Goal: Information Seeking & Learning: Learn about a topic

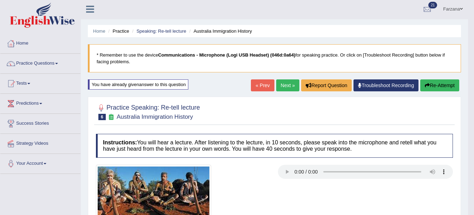
scroll to position [22, 0]
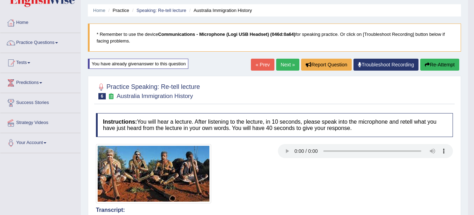
click at [291, 65] on link "Next »" at bounding box center [287, 65] width 23 height 12
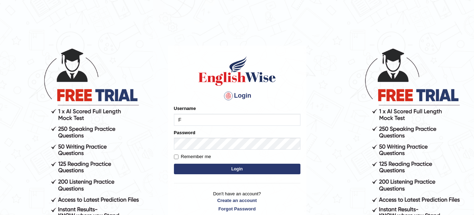
type input "Farzana12"
click at [195, 171] on button "Login" at bounding box center [237, 169] width 126 height 11
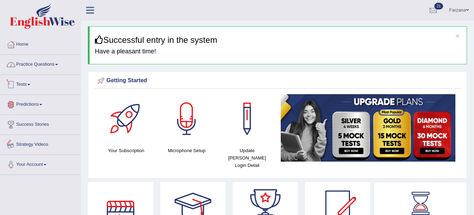
click at [54, 64] on link "Practice Questions" at bounding box center [40, 64] width 80 height 18
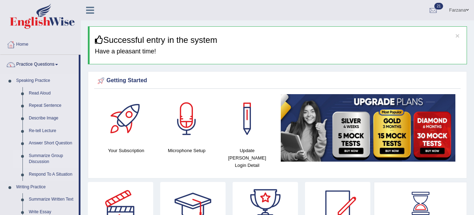
click at [42, 156] on link "Summarize Group Discussion" at bounding box center [52, 159] width 53 height 19
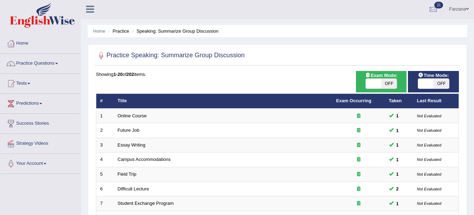
scroll to position [1, 0]
click at [369, 80] on span at bounding box center [373, 84] width 15 height 10
checkbox input "true"
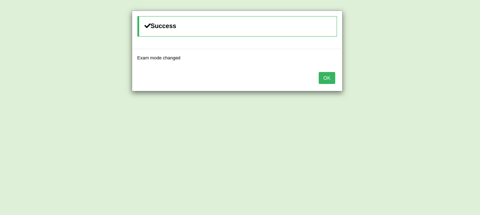
click at [324, 77] on button "OK" at bounding box center [327, 78] width 16 height 12
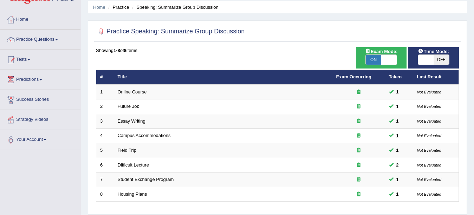
scroll to position [22, 0]
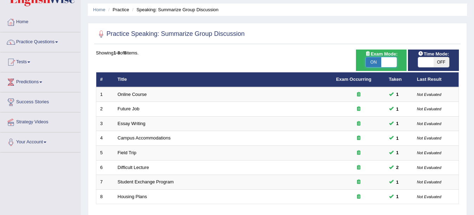
click at [393, 63] on span at bounding box center [388, 62] width 15 height 10
checkbox input "false"
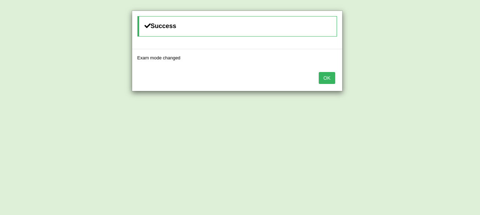
click at [322, 81] on button "OK" at bounding box center [327, 78] width 16 height 12
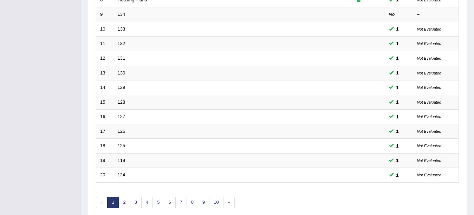
scroll to position [250, 0]
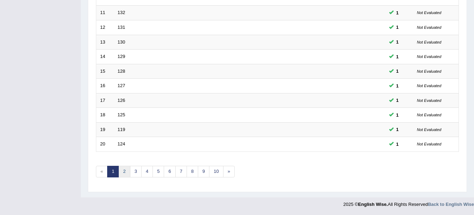
click at [123, 172] on link "2" at bounding box center [124, 172] width 12 height 12
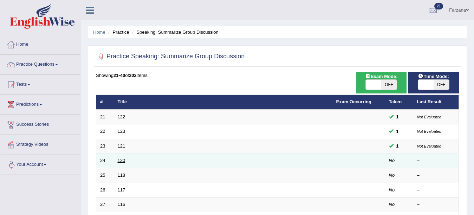
click at [118, 160] on link "120" at bounding box center [122, 160] width 8 height 5
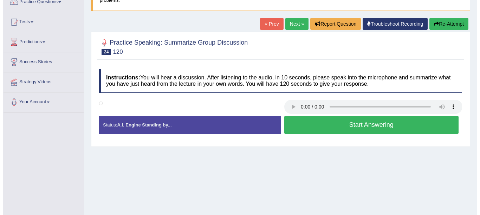
scroll to position [66, 0]
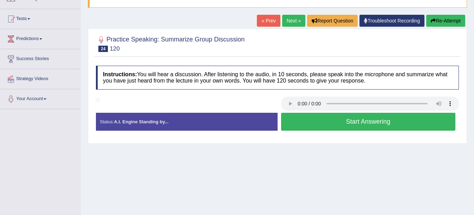
click at [309, 122] on button "Start Answering" at bounding box center [368, 122] width 175 height 18
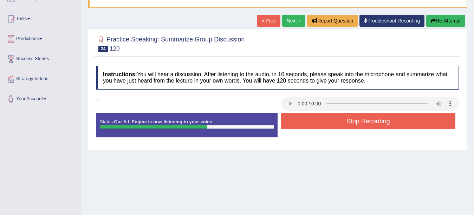
click at [309, 122] on button "Stop Recording" at bounding box center [368, 121] width 175 height 16
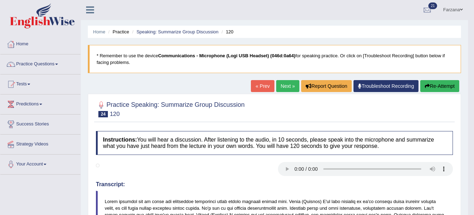
scroll to position [0, 0]
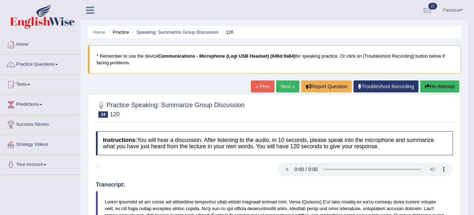
click at [289, 86] on link "Next »" at bounding box center [287, 86] width 23 height 12
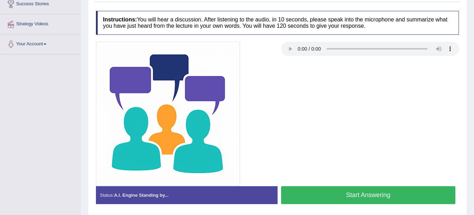
scroll to position [126, 0]
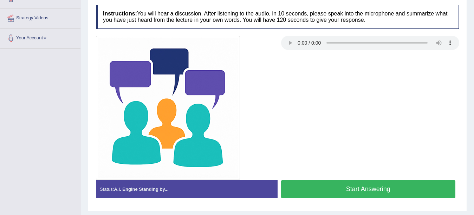
click at [389, 191] on button "Start Answering" at bounding box center [368, 189] width 175 height 18
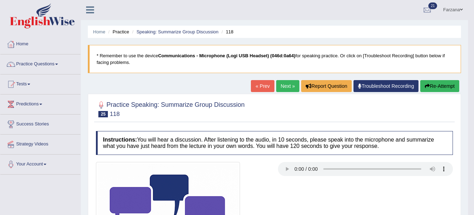
scroll to position [0, 0]
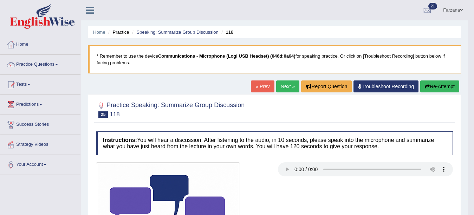
click at [434, 85] on button "Re-Attempt" at bounding box center [439, 86] width 39 height 12
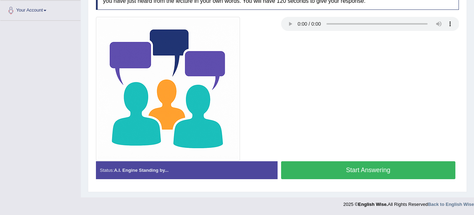
click at [353, 172] on button "Start Answering" at bounding box center [368, 170] width 175 height 18
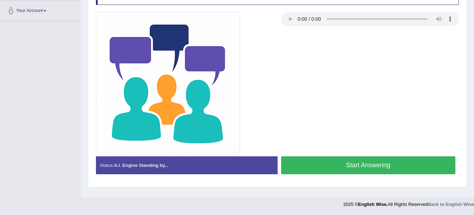
scroll to position [154, 0]
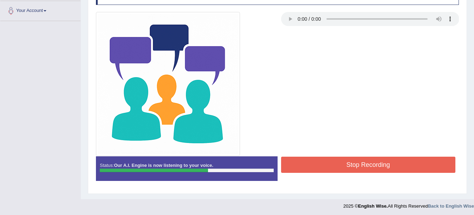
click at [344, 169] on button "Stop Recording" at bounding box center [368, 165] width 175 height 16
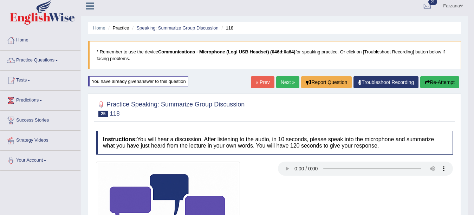
scroll to position [0, 0]
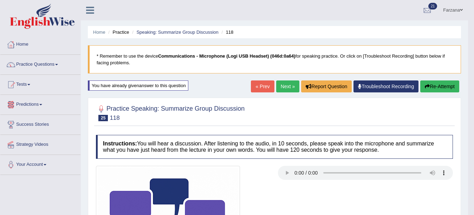
click at [39, 66] on link "Practice Questions" at bounding box center [40, 64] width 80 height 18
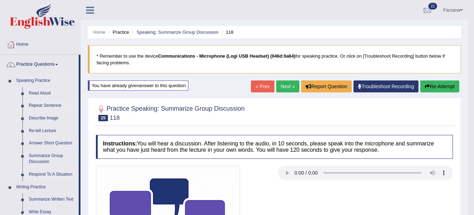
click at [43, 105] on link "Repeat Sentence" at bounding box center [52, 105] width 53 height 13
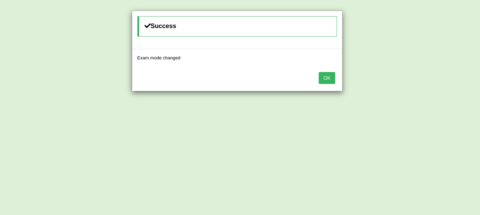
click at [330, 80] on button "OK" at bounding box center [327, 78] width 16 height 12
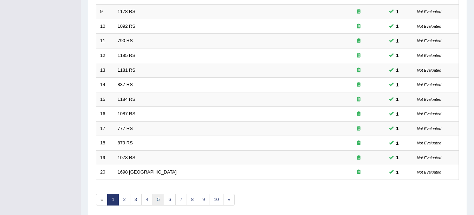
click at [158, 202] on link "5" at bounding box center [158, 200] width 12 height 12
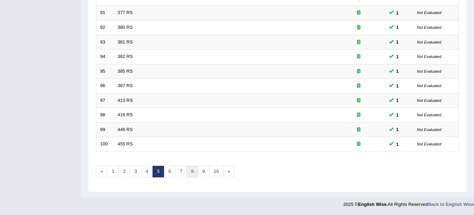
click at [189, 174] on link "8" at bounding box center [193, 172] width 12 height 12
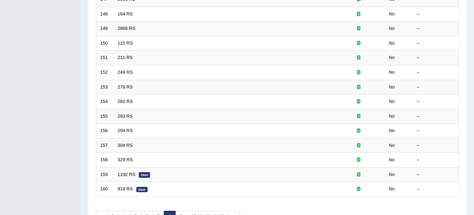
scroll to position [250, 0]
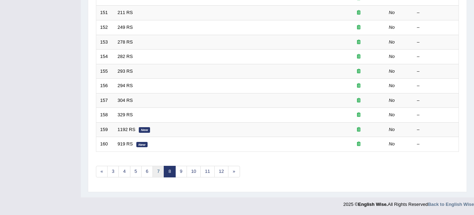
click at [157, 171] on link "7" at bounding box center [158, 172] width 12 height 12
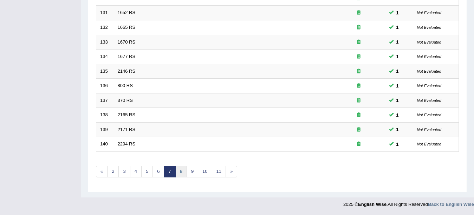
click at [179, 169] on link "8" at bounding box center [181, 172] width 12 height 12
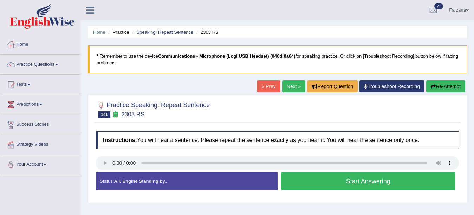
click at [309, 176] on button "Start Answering" at bounding box center [368, 181] width 175 height 18
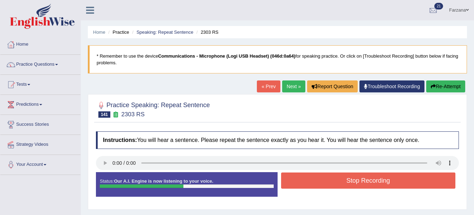
click at [309, 176] on button "Stop Recording" at bounding box center [368, 180] width 175 height 16
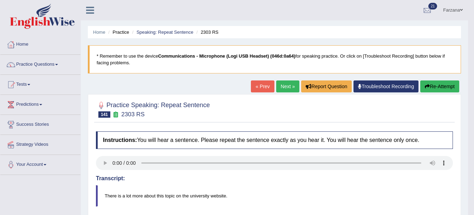
click at [281, 84] on link "Next »" at bounding box center [287, 86] width 23 height 12
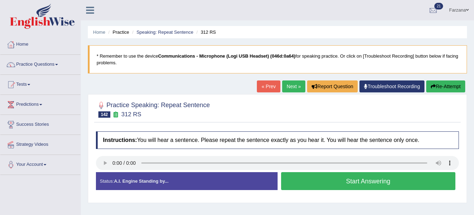
click at [394, 176] on button "Start Answering" at bounding box center [368, 181] width 175 height 18
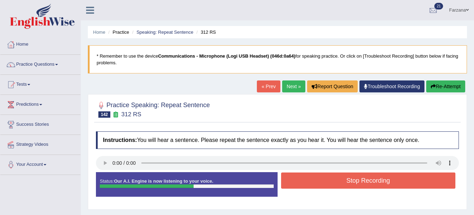
click at [393, 176] on button "Stop Recording" at bounding box center [368, 180] width 175 height 16
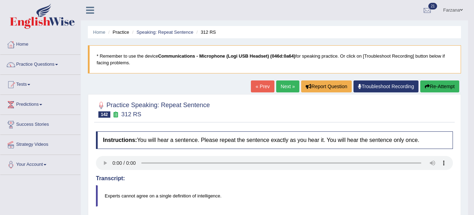
click at [280, 83] on link "Next »" at bounding box center [287, 86] width 23 height 12
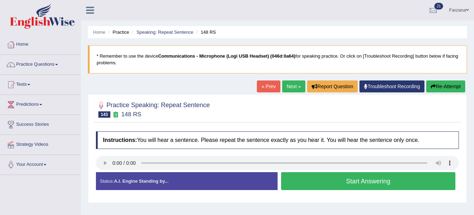
click at [304, 182] on button "Start Answering" at bounding box center [368, 181] width 175 height 18
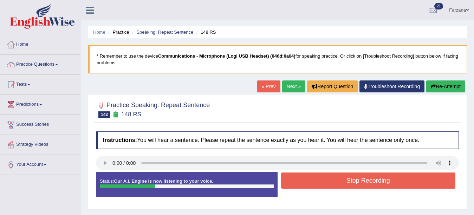
click at [304, 182] on button "Stop Recording" at bounding box center [368, 180] width 175 height 16
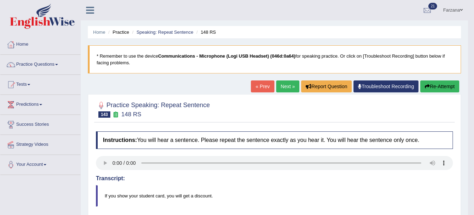
click at [285, 90] on link "Next »" at bounding box center [287, 86] width 23 height 12
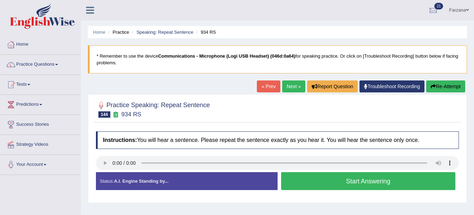
click at [319, 183] on button "Start Answering" at bounding box center [368, 181] width 175 height 18
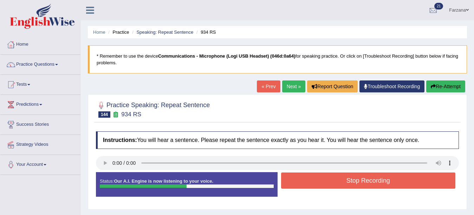
click at [319, 183] on button "Stop Recording" at bounding box center [368, 180] width 175 height 16
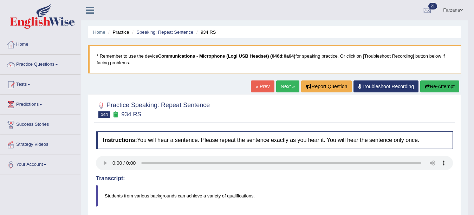
click at [287, 88] on link "Next »" at bounding box center [287, 86] width 23 height 12
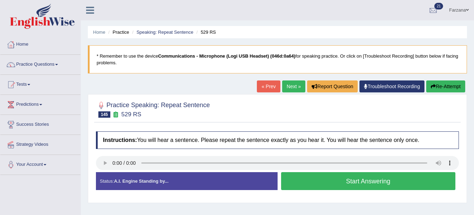
click at [301, 184] on button "Start Answering" at bounding box center [368, 181] width 175 height 18
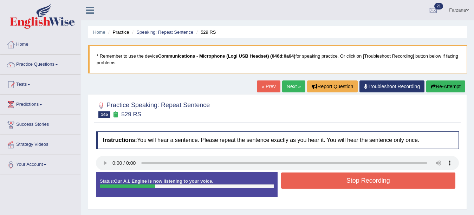
click at [301, 184] on button "Stop Recording" at bounding box center [368, 180] width 175 height 16
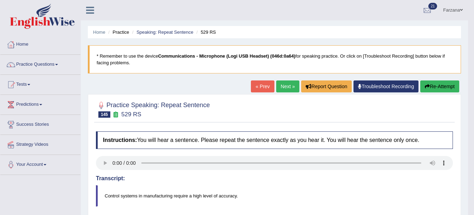
click at [287, 88] on link "Next »" at bounding box center [287, 86] width 23 height 12
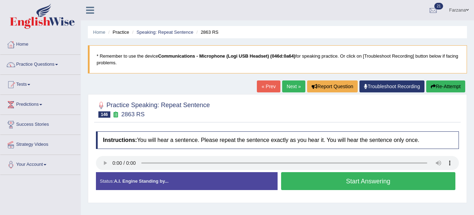
click at [336, 191] on div "Start Answering" at bounding box center [368, 182] width 182 height 20
click at [329, 180] on button "Start Answering" at bounding box center [368, 181] width 175 height 18
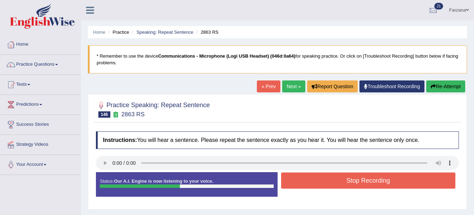
click at [329, 180] on button "Stop Recording" at bounding box center [368, 180] width 175 height 16
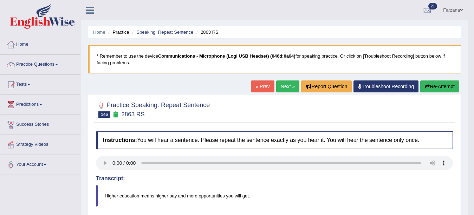
click at [283, 90] on link "Next »" at bounding box center [287, 86] width 23 height 12
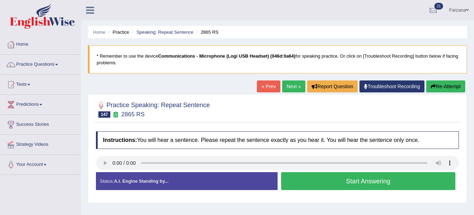
click at [287, 176] on button "Start Answering" at bounding box center [368, 181] width 175 height 18
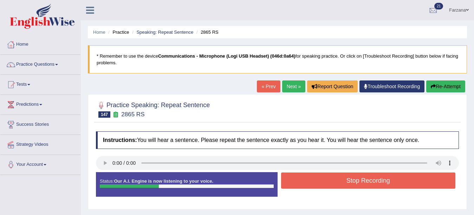
click at [287, 176] on button "Stop Recording" at bounding box center [368, 180] width 175 height 16
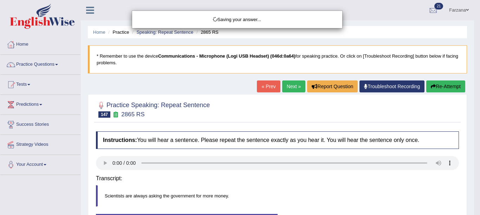
click at [287, 176] on div "Saving your answer..." at bounding box center [240, 107] width 480 height 215
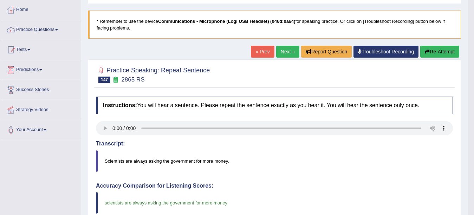
scroll to position [32, 0]
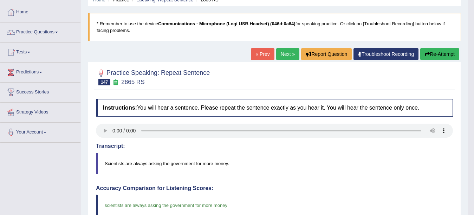
click at [290, 53] on link "Next »" at bounding box center [287, 54] width 23 height 12
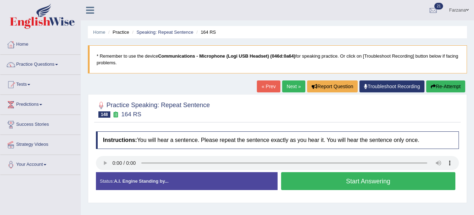
click button "Start Answering"
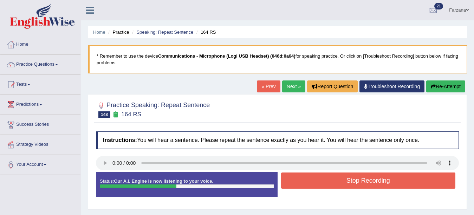
click button "Stop Recording"
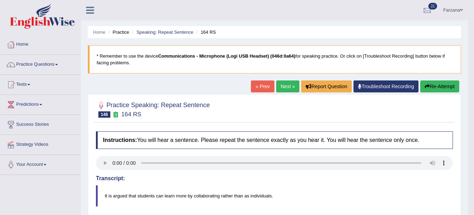
click link "Next »"
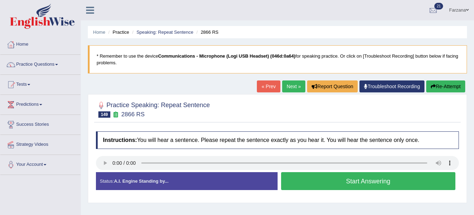
click at [283, 182] on button "Start Answering" at bounding box center [368, 181] width 175 height 18
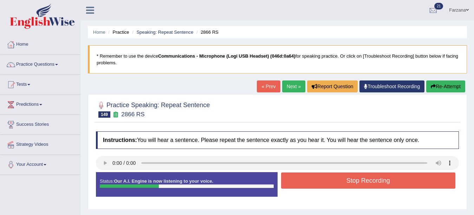
click at [283, 182] on button "Stop Recording" at bounding box center [368, 180] width 175 height 16
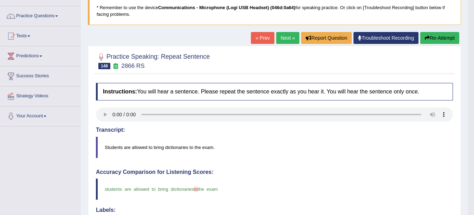
scroll to position [22, 0]
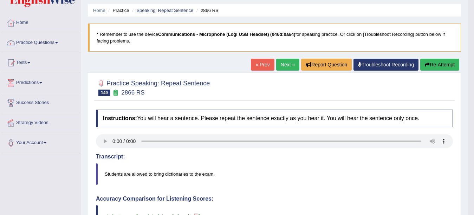
click at [282, 65] on link "Next »" at bounding box center [287, 65] width 23 height 12
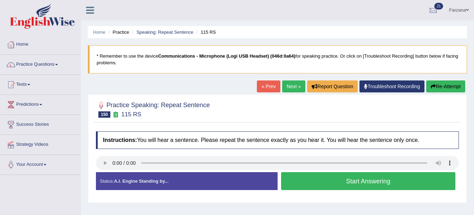
click at [359, 183] on button "Start Answering" at bounding box center [368, 181] width 175 height 18
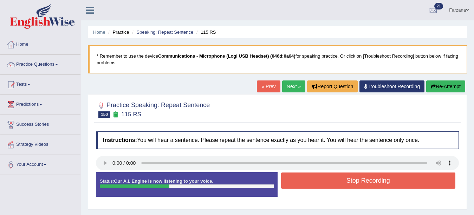
click at [359, 183] on button "Stop Recording" at bounding box center [368, 180] width 175 height 16
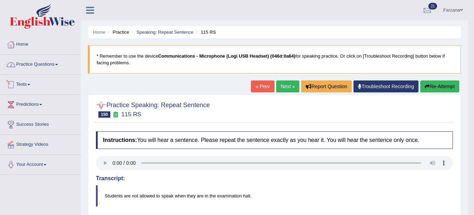
click at [42, 66] on link "Practice Questions" at bounding box center [40, 64] width 80 height 18
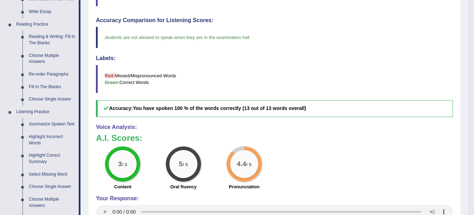
scroll to position [201, 0]
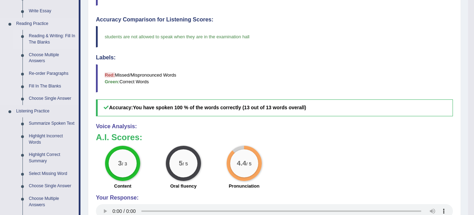
click at [62, 33] on link "Reading & Writing: Fill In The Blanks" at bounding box center [52, 39] width 53 height 19
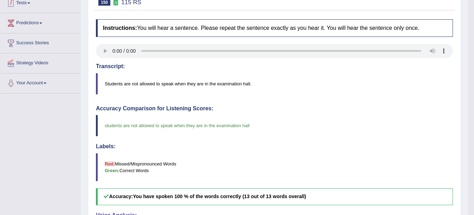
scroll to position [206, 0]
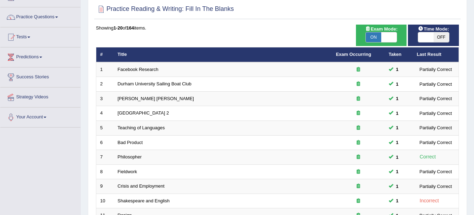
scroll to position [250, 0]
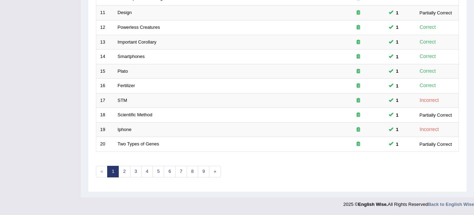
click at [131, 173] on link "3" at bounding box center [136, 172] width 12 height 12
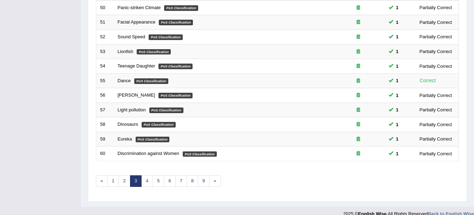
scroll to position [241, 0]
click at [150, 179] on link "4" at bounding box center [147, 181] width 12 height 12
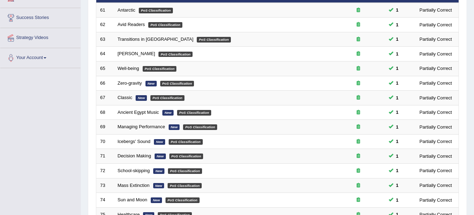
scroll to position [241, 0]
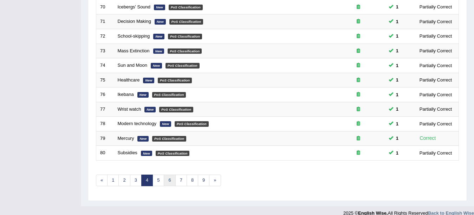
click at [166, 179] on link "6" at bounding box center [170, 181] width 12 height 12
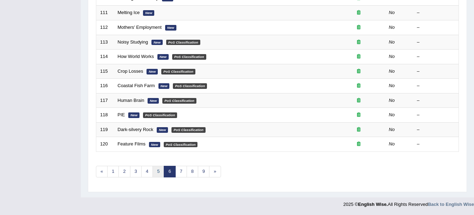
click at [159, 176] on link "5" at bounding box center [158, 172] width 12 height 12
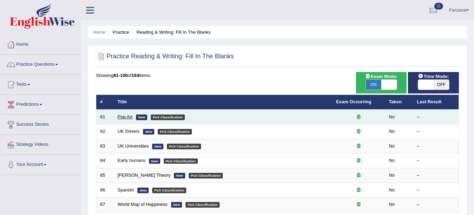
click at [122, 117] on link "Pop Art" at bounding box center [125, 116] width 15 height 5
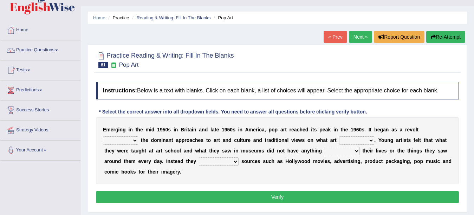
scroll to position [28, 0]
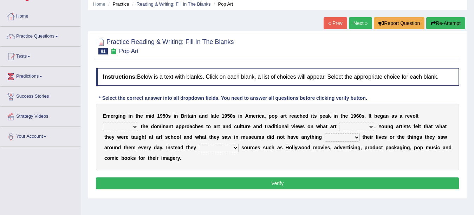
click at [115, 128] on select "against along with within" at bounding box center [120, 127] width 35 height 8
select select "with"
click at [103, 123] on select "against along with within" at bounding box center [120, 127] width 35 height 8
click at [351, 125] on select "be should be has been would be" at bounding box center [356, 127] width 35 height 8
select select "would be"
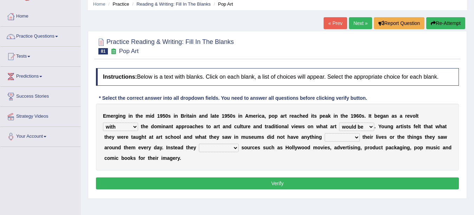
click at [339, 123] on select "be should be has been would be" at bounding box center [356, 127] width 35 height 8
click at [349, 125] on select "be should be has been would be" at bounding box center [356, 127] width 35 height 8
click at [339, 123] on select "be should be has been would be" at bounding box center [356, 127] width 35 height 8
click at [334, 139] on select "doing with with to do with to do" at bounding box center [342, 137] width 35 height 8
select select "to do with"
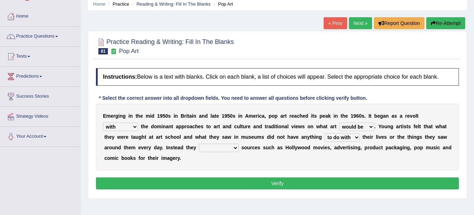
click at [325, 133] on select "doing with with to do with to do" at bounding box center [342, 137] width 35 height 8
click at [210, 149] on select "mustered up relevant in turned to reckoned on" at bounding box center [219, 148] width 40 height 8
click at [199, 144] on select "mustered up relevant in turned to reckoned on" at bounding box center [219, 148] width 40 height 8
click at [216, 148] on select "mustered up relevant in turned to reckoned on" at bounding box center [219, 148] width 40 height 8
select select "turned to"
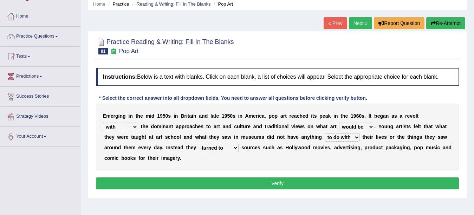
click at [199, 144] on select "mustered up relevant in turned to reckoned on" at bounding box center [219, 148] width 40 height 8
click at [210, 187] on button "Verify" at bounding box center [277, 183] width 363 height 12
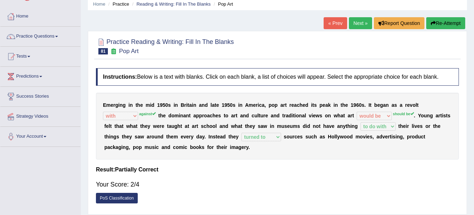
click at [361, 25] on link "Next »" at bounding box center [360, 23] width 23 height 12
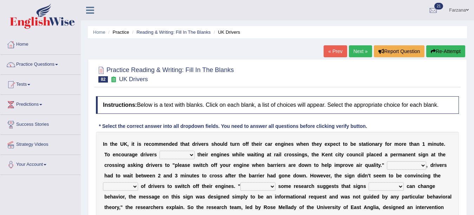
click at [187, 152] on select "to turn off turn off turning off turned off" at bounding box center [176, 155] width 35 height 8
select select "turning off"
click at [159, 151] on select "to turn off turn off turning off turned off" at bounding box center [176, 155] width 35 height 8
click at [400, 166] on select "For instance On average In addition Of course" at bounding box center [406, 165] width 39 height 8
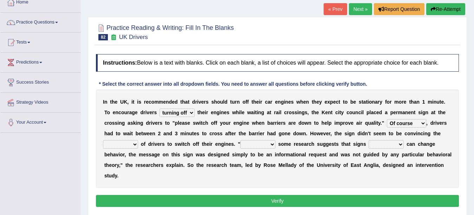
scroll to position [41, 0]
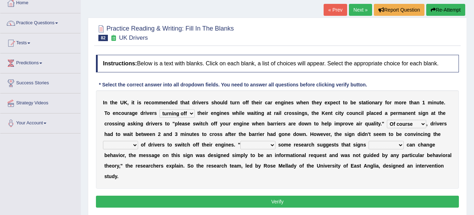
click at [406, 123] on select "For instance On average In addition Of course" at bounding box center [406, 124] width 39 height 8
click at [387, 120] on select "For instance On average In addition Of course" at bounding box center [406, 124] width 39 height 8
click at [401, 124] on select "For instance On average In addition Of course" at bounding box center [406, 124] width 39 height 8
select select "In addition"
click at [387, 120] on select "For instance On average In addition Of course" at bounding box center [406, 124] width 39 height 8
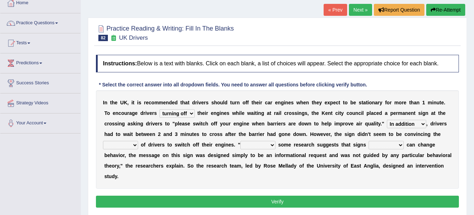
click at [129, 145] on select "exception minority majority unity" at bounding box center [120, 145] width 35 height 8
select select "majority"
click at [103, 141] on select "exception minority majority unity" at bounding box center [120, 145] width 35 height 8
click at [257, 148] on select "Although Since Because Thus" at bounding box center [257, 145] width 35 height 8
click at [384, 144] on select "alone lonely neither either" at bounding box center [385, 145] width 35 height 8
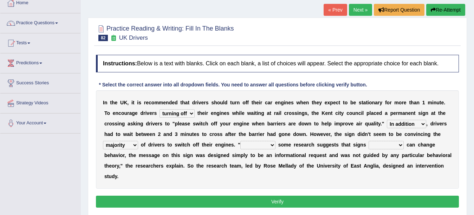
select select "alone"
click at [368, 141] on select "alone lonely neither either" at bounding box center [385, 145] width 35 height 8
click at [263, 145] on select "Although Since Because Thus" at bounding box center [257, 145] width 35 height 8
select select "Although"
click at [240, 141] on select "Although Since Because Thus" at bounding box center [257, 145] width 35 height 8
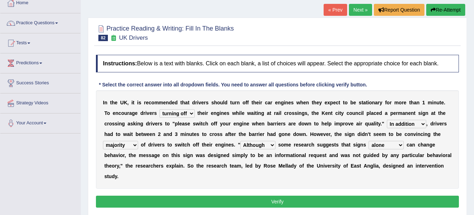
click at [270, 200] on button "Verify" at bounding box center [277, 202] width 363 height 12
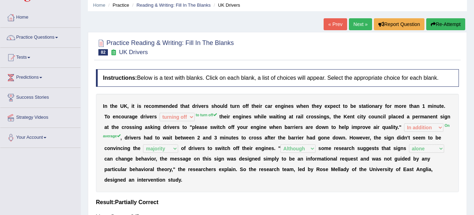
scroll to position [13, 0]
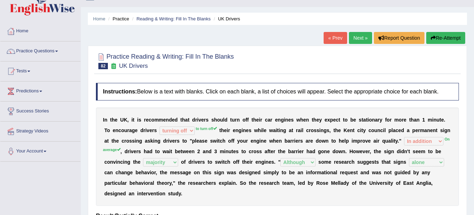
click at [360, 38] on link "Next »" at bounding box center [360, 38] width 23 height 12
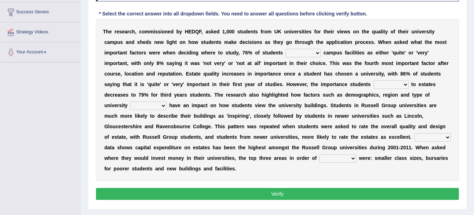
click at [300, 53] on select "refers claims prescribes ranks" at bounding box center [303, 53] width 35 height 8
select select "prescribes"
click at [286, 49] on select "refers claims prescribes ranks" at bounding box center [303, 53] width 35 height 8
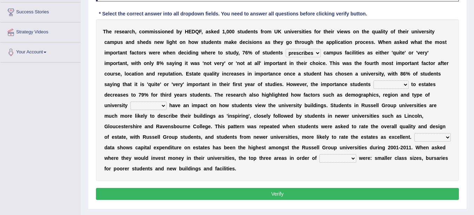
click at [398, 86] on select "deliver attach summon acquire" at bounding box center [390, 84] width 35 height 8
select select "attach"
click at [373, 80] on select "deliver attach summon acquire" at bounding box center [390, 84] width 35 height 8
click at [150, 103] on select "attached attended acquired augmented" at bounding box center [148, 106] width 36 height 8
select select "attended"
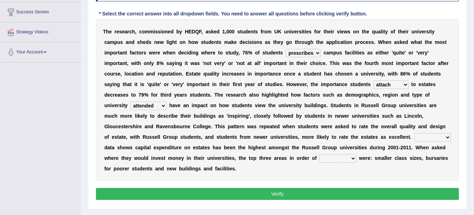
click at [130, 102] on select "attached attended acquired augmented" at bounding box center [148, 106] width 36 height 8
click at [431, 141] on select "Collective Existing Predictable Collateral" at bounding box center [432, 137] width 37 height 8
click at [391, 162] on div "T h e r e s e a r c h , c o m m i s s i o n e d b y H E D Q F , a s k e d 1 , 0…" at bounding box center [277, 100] width 363 height 162
click at [438, 136] on select "Collective Existing Predictable Collateral" at bounding box center [432, 137] width 37 height 8
click at [414, 133] on select "Collective Existing Predictable Collateral" at bounding box center [432, 137] width 37 height 8
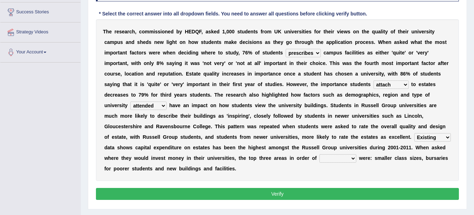
click at [351, 156] on select "prefer preferential prefect preference" at bounding box center [337, 158] width 37 height 8
click at [426, 138] on select "Collective Existing Predictable Collateral" at bounding box center [432, 137] width 37 height 8
select select "Collective"
click at [414, 133] on select "Collective Existing Predictable Collateral" at bounding box center [432, 137] width 37 height 8
click at [350, 158] on select "prefer preferential prefect preference" at bounding box center [337, 158] width 37 height 8
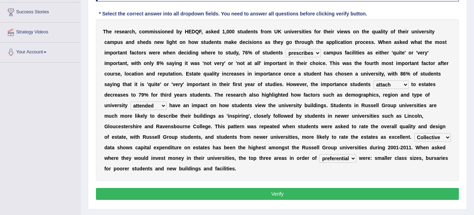
click at [319, 154] on select "prefer preferential prefect preference" at bounding box center [337, 158] width 37 height 8
click at [341, 159] on select "prefer preferential prefect preference" at bounding box center [337, 158] width 37 height 8
select select "preference"
click at [319, 154] on select "prefer preferential prefect preference" at bounding box center [337, 158] width 37 height 8
click at [339, 188] on button "Verify" at bounding box center [277, 194] width 363 height 12
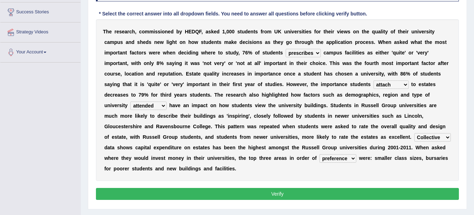
click at [339, 188] on div "Home Practice Reading & Writing: Fill In The Blanks UK Universities « Prev Next…" at bounding box center [277, 63] width 393 height 351
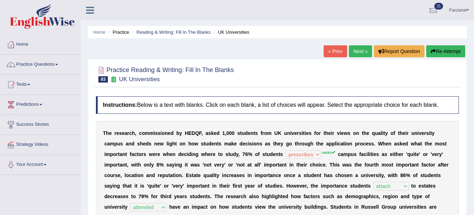
click at [357, 54] on link "Next »" at bounding box center [360, 51] width 23 height 12
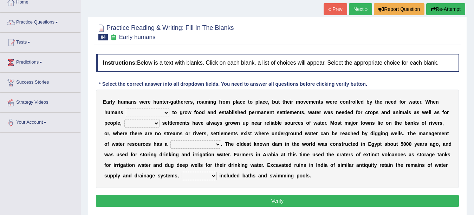
scroll to position [56, 0]
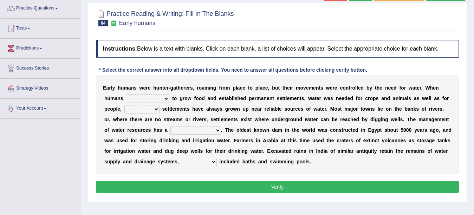
click at [156, 100] on select "start having started starting started" at bounding box center [148, 98] width 44 height 8
select select "started"
click at [126, 94] on select "start having started starting started" at bounding box center [148, 98] width 44 height 8
click at [130, 110] on select "because so thus thereby" at bounding box center [141, 109] width 35 height 8
select select "so"
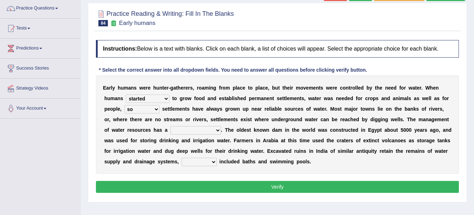
click at [124, 105] on select "because so thus thereby" at bounding box center [141, 109] width 35 height 8
click at [182, 129] on select "meticulous study moderate change brief existence long history" at bounding box center [195, 130] width 51 height 8
select select "long history"
click at [170, 126] on select "meticulous study moderate change brief existence long history" at bounding box center [195, 130] width 51 height 8
click at [210, 161] on select "as what which whatever" at bounding box center [199, 162] width 35 height 8
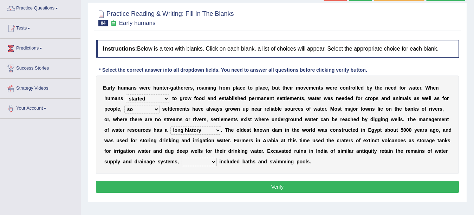
select select "which"
click at [197, 158] on select "as what which whatever" at bounding box center [199, 162] width 35 height 8
click at [205, 190] on button "Verify" at bounding box center [277, 187] width 363 height 12
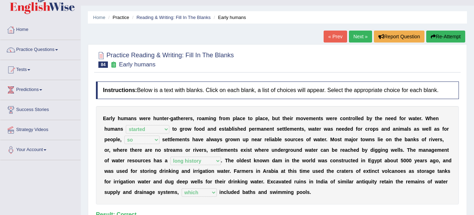
scroll to position [14, 0]
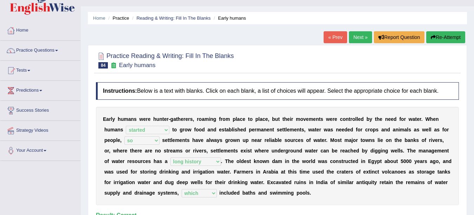
click at [357, 37] on link "Next »" at bounding box center [360, 37] width 23 height 12
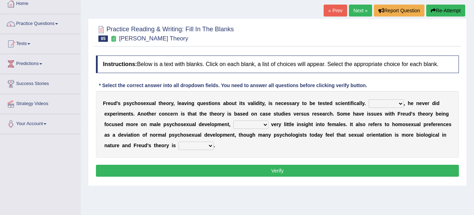
scroll to position [42, 0]
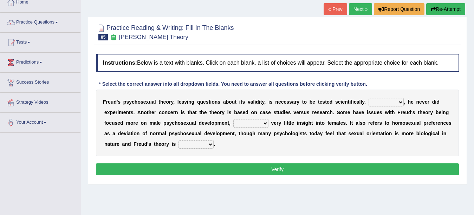
click at [375, 100] on select "Whatever Therefore However Besides" at bounding box center [385, 102] width 35 height 8
select select "However"
click at [368, 98] on select "Whatever Therefore However Besides" at bounding box center [385, 102] width 35 height 8
click at [259, 123] on select "offers offering offered offer" at bounding box center [250, 123] width 35 height 8
select select "offering"
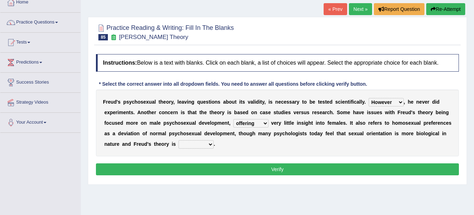
click at [233, 119] on select "offers offering offered offer" at bounding box center [250, 123] width 35 height 8
click at [192, 144] on select "one-sided right wrong prolific" at bounding box center [195, 144] width 35 height 8
select select "one-sided"
click at [178, 140] on select "one-sided right wrong prolific" at bounding box center [195, 144] width 35 height 8
click at [190, 170] on button "Verify" at bounding box center [277, 169] width 363 height 12
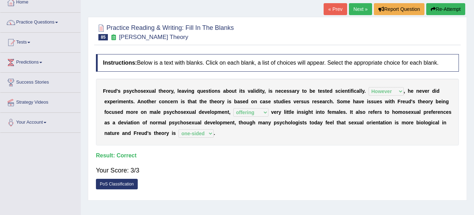
click at [355, 10] on link "Next »" at bounding box center [360, 9] width 23 height 12
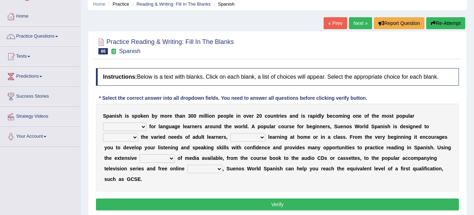
scroll to position [42, 0]
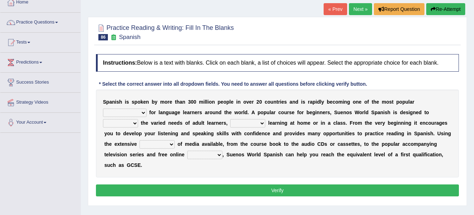
click at [126, 113] on select "commodities choices records improvements" at bounding box center [125, 113] width 44 height 8
click at [133, 114] on select "commodities choices records improvements" at bounding box center [125, 113] width 44 height 8
select select "choices"
click at [103, 109] on select "commodities choices records improvements" at bounding box center [125, 113] width 44 height 8
click at [129, 122] on select "record meet choose satisfies" at bounding box center [120, 123] width 35 height 8
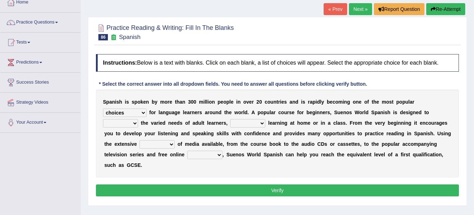
select select "record"
click at [103, 119] on select "record meet choose satisfies" at bounding box center [120, 123] width 35 height 8
click at [124, 106] on div "S p a n i s h i s s p o k e n b y m o r e t h a n 3 0 0 m i l l i o n p e o p l…" at bounding box center [277, 134] width 363 height 88
click at [113, 113] on select "commodities choices records improvements" at bounding box center [125, 113] width 44 height 8
select select "records"
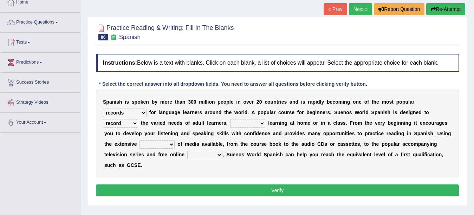
click at [103, 109] on select "commodities choices records improvements" at bounding box center [125, 113] width 44 height 8
click at [247, 122] on select "as whether nor not" at bounding box center [247, 123] width 35 height 8
select select "as"
click at [230, 119] on select "as whether nor not" at bounding box center [247, 123] width 35 height 8
click at [153, 144] on select "series range rate wisdom" at bounding box center [156, 144] width 35 height 8
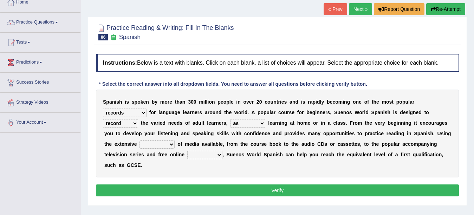
select select "series"
click at [139, 140] on select "series range rate wisdom" at bounding box center [156, 144] width 35 height 8
click at [197, 156] on select "actions activities breaches binge" at bounding box center [204, 155] width 35 height 8
select select "activities"
click at [187, 151] on select "actions activities breaches binge" at bounding box center [204, 155] width 35 height 8
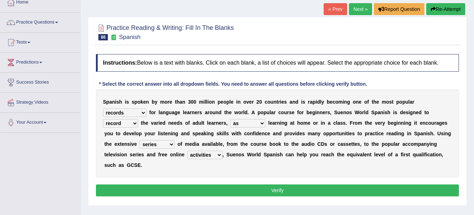
click at [196, 190] on button "Verify" at bounding box center [277, 190] width 363 height 12
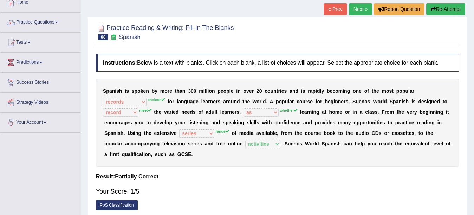
click at [357, 8] on link "Next »" at bounding box center [360, 9] width 23 height 12
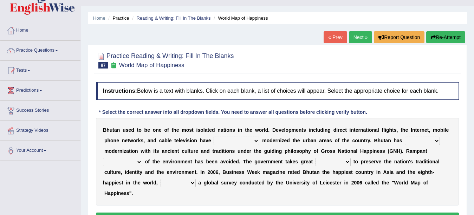
scroll to position [28, 0]
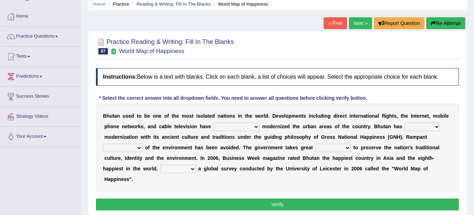
click at [229, 129] on select "spontaneously increasingly contemporarily mechanically" at bounding box center [237, 127] width 46 height 8
select select "increasingly"
click at [214, 123] on select "spontaneously increasingly contemporarily mechanically" at bounding box center [237, 127] width 46 height 8
click at [409, 127] on select "altered balanced opted juggled" at bounding box center [422, 127] width 35 height 8
select select "altered"
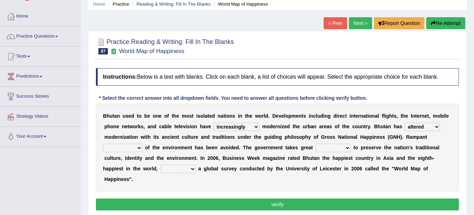
click at [405, 123] on select "altered balanced opted juggled" at bounding box center [422, 127] width 35 height 8
click at [118, 148] on select "destruction embodiment vanity execution" at bounding box center [122, 148] width 39 height 8
select select "destruction"
click at [103, 144] on select "destruction embodiment vanity execution" at bounding box center [122, 148] width 39 height 8
click at [326, 146] on select "pride measures effects allowance" at bounding box center [332, 148] width 35 height 8
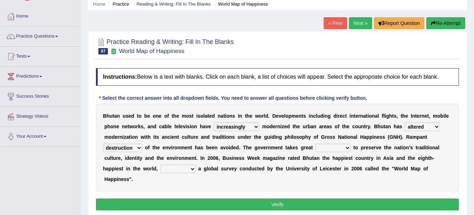
select select "pride"
click at [316, 144] on select "pride measures effects allowance" at bounding box center [332, 148] width 35 height 8
click at [189, 168] on select "submitting citing reviewing proving" at bounding box center [178, 169] width 35 height 8
click at [161, 165] on select "submitting citing reviewing proving" at bounding box center [178, 169] width 35 height 8
click at [174, 172] on select "submitting citing reviewing proving" at bounding box center [178, 169] width 35 height 8
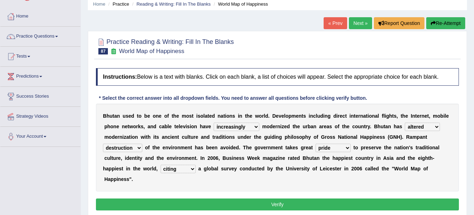
select select "submitting"
click at [161, 165] on select "submitting citing reviewing proving" at bounding box center [178, 169] width 35 height 8
click at [182, 168] on select "submitting citing reviewing proving" at bounding box center [178, 169] width 35 height 8
click at [214, 199] on button "Verify" at bounding box center [277, 204] width 363 height 12
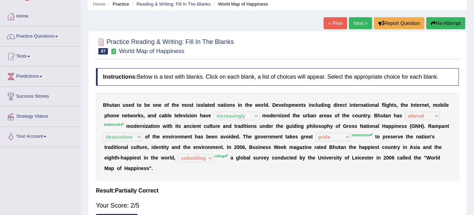
click at [354, 20] on link "Next »" at bounding box center [360, 23] width 23 height 12
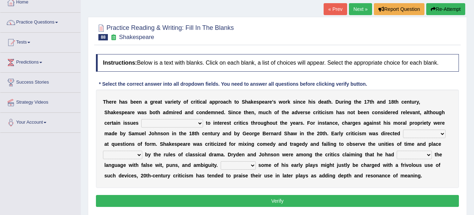
scroll to position [56, 0]
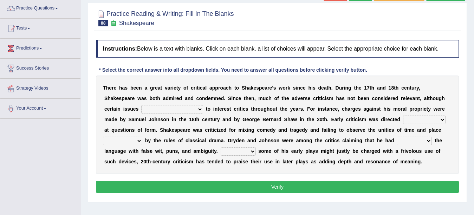
click at [155, 111] on select "have continued would have continued being continued continued" at bounding box center [172, 109] width 62 height 8
select select "being continued"
click at [141, 105] on select "have continued would have continued being continued continued" at bounding box center [172, 109] width 62 height 8
click at [185, 135] on div "T h e r e h a s b e e n a g r e a t v a r i e t y o f c r i t i c a l a p p r o…" at bounding box center [277, 125] width 363 height 98
click at [423, 120] on select "consecutively primarily hardly solely" at bounding box center [424, 120] width 42 height 8
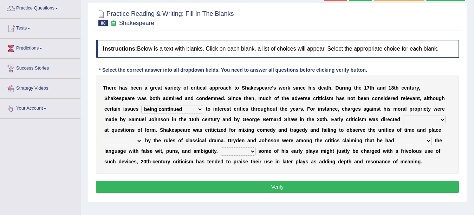
select select "primarily"
click at [403, 116] on select "consecutively primarily hardly solely" at bounding box center [424, 120] width 42 height 8
click at [129, 141] on select "subscribed documented described prescribed" at bounding box center [122, 141] width 39 height 8
select select "prescribed"
click at [103, 137] on select "subscribed documented described prescribed" at bounding box center [122, 141] width 39 height 8
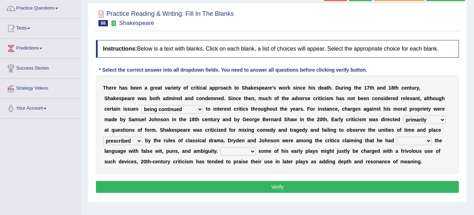
click at [405, 141] on select "versed referred transverse corrupted" at bounding box center [414, 141] width 35 height 8
click at [368, 149] on b "a" at bounding box center [368, 151] width 3 height 6
click at [425, 142] on select "versed referred transverse corrupted" at bounding box center [414, 141] width 35 height 8
select select "transverse"
click at [397, 137] on select "versed referred transverse corrupted" at bounding box center [414, 141] width 35 height 8
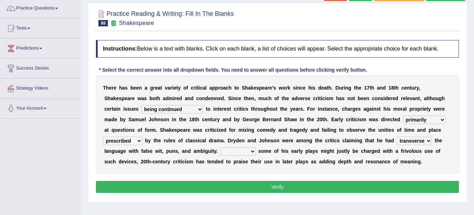
click at [233, 154] on select "Since Because That While" at bounding box center [238, 151] width 35 height 8
select select "Since"
click at [221, 147] on select "Since Because That While" at bounding box center [238, 151] width 35 height 8
click at [222, 187] on button "Verify" at bounding box center [277, 187] width 363 height 12
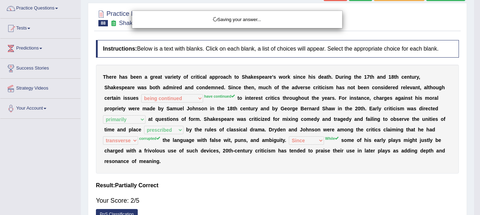
click at [222, 187] on div "Saving your answer..." at bounding box center [240, 107] width 480 height 215
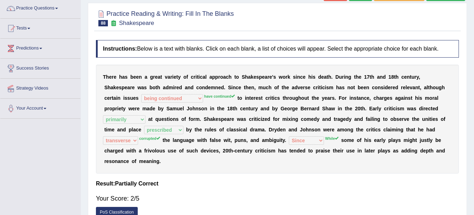
scroll to position [70, 0]
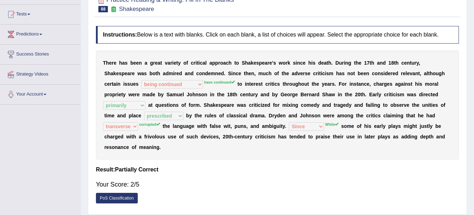
click at [258, 96] on b at bounding box center [259, 95] width 3 height 6
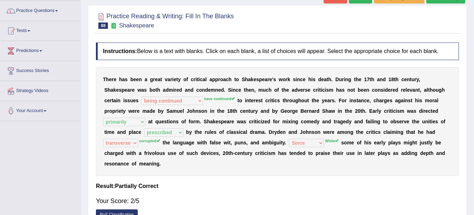
scroll to position [42, 0]
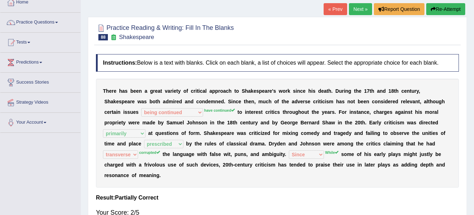
click at [361, 11] on link "Next »" at bounding box center [360, 9] width 23 height 12
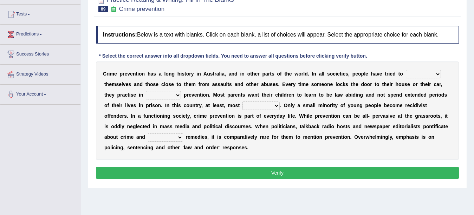
click at [430, 74] on select "promote respect protect enhance" at bounding box center [423, 74] width 35 height 8
select select "protect"
click at [406, 70] on select "promote respect protect enhance" at bounding box center [423, 74] width 35 height 8
click at [164, 96] on select "part of a form of relation to addition to" at bounding box center [163, 95] width 35 height 8
select select "a form of"
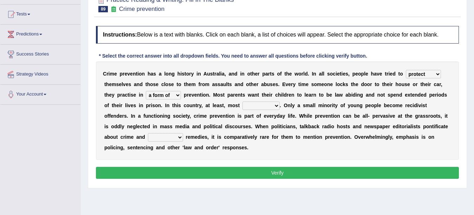
click at [146, 91] on select "part of a form of relation to addition to" at bounding box center [163, 95] width 35 height 8
click at [254, 105] on select "success succeed successful succeeding" at bounding box center [260, 106] width 37 height 8
select select "succeed"
click at [242, 102] on select "success succeed successful succeeding" at bounding box center [260, 106] width 37 height 8
click at [169, 138] on select "default possible articulate absolute" at bounding box center [165, 137] width 35 height 8
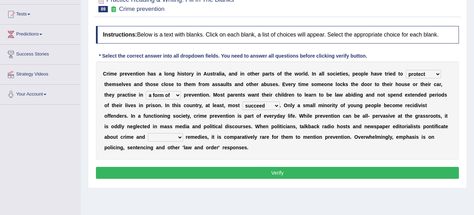
select select "possible"
click at [148, 133] on select "default possible articulate absolute" at bounding box center [165, 137] width 35 height 8
click at [164, 174] on button "Verify" at bounding box center [277, 173] width 363 height 12
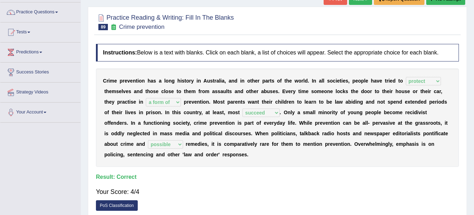
scroll to position [42, 0]
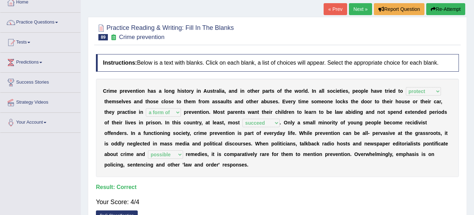
click at [356, 6] on link "Next »" at bounding box center [360, 9] width 23 height 12
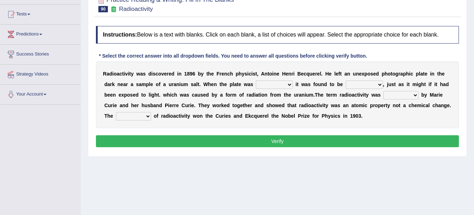
click at [286, 84] on select "developed unraveled overlapped transmitted" at bounding box center [274, 84] width 37 height 8
select select "transmitted"
click at [256, 80] on select "developed unraveled overlapped transmitted" at bounding box center [274, 84] width 37 height 8
click at [349, 84] on select "transparent corrugated fogged clarified" at bounding box center [364, 84] width 37 height 8
select select "fogged"
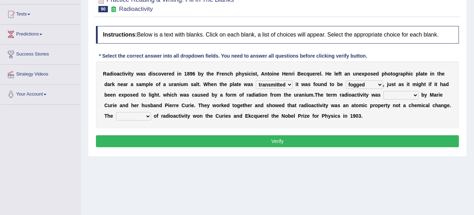
click at [346, 80] on select "transparent corrugated fogged clarified" at bounding box center [364, 84] width 37 height 8
click at [289, 85] on select "developed unraveled overlapped transmitted" at bounding box center [274, 84] width 37 height 8
click at [256, 80] on select "developed unraveled overlapped transmitted" at bounding box center [274, 84] width 37 height 8
click at [404, 93] on select "concocted coined expected estimated" at bounding box center [400, 95] width 35 height 8
click at [383, 91] on select "concocted coined expected estimated" at bounding box center [400, 95] width 35 height 8
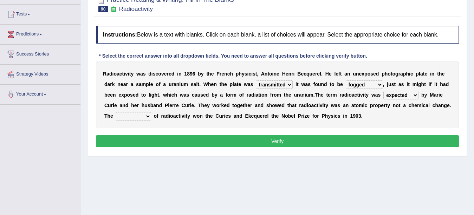
click at [399, 97] on select "concocted coined expected estimated" at bounding box center [400, 95] width 35 height 8
click at [402, 92] on select "concocted coined expected estimated" at bounding box center [400, 95] width 35 height 8
select select "concocted"
click at [383, 91] on select "concocted coined expected estimated" at bounding box center [400, 95] width 35 height 8
click at [129, 117] on select "fabrication invention discharge discovery" at bounding box center [133, 116] width 35 height 8
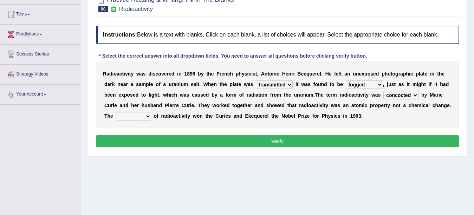
select select "invention"
click at [116, 112] on select "fabrication invention discharge discovery" at bounding box center [133, 116] width 35 height 8
click at [157, 142] on button "Verify" at bounding box center [277, 141] width 363 height 12
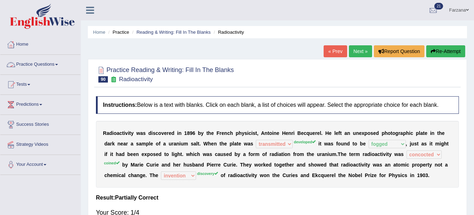
click at [48, 69] on link "Practice Questions" at bounding box center [40, 64] width 80 height 18
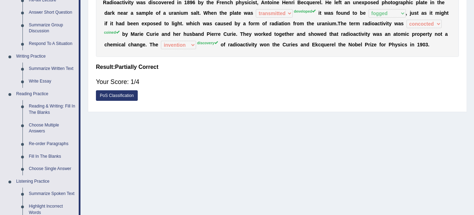
scroll to position [146, 0]
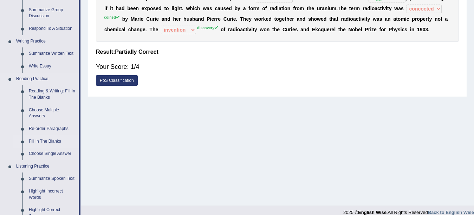
click at [52, 139] on link "Fill In The Blanks" at bounding box center [52, 141] width 53 height 13
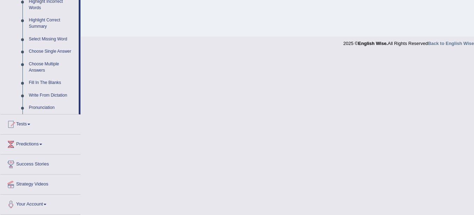
scroll to position [301, 0]
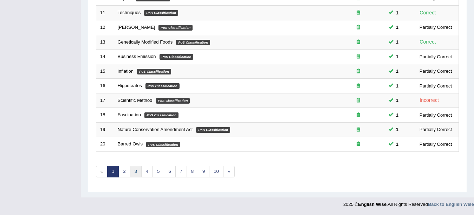
click at [132, 172] on link "3" at bounding box center [136, 172] width 12 height 12
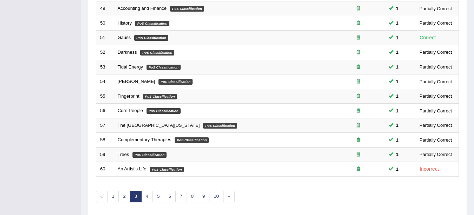
scroll to position [225, 0]
click at [145, 197] on link "4" at bounding box center [147, 197] width 12 height 12
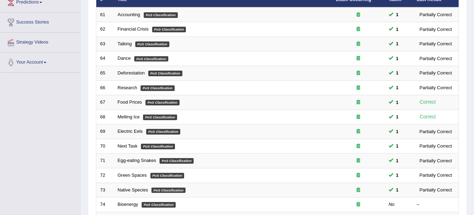
scroll to position [243, 0]
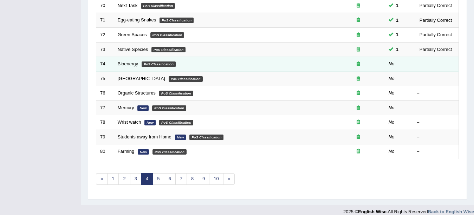
click at [124, 64] on link "Bioenergy" at bounding box center [128, 63] width 21 height 5
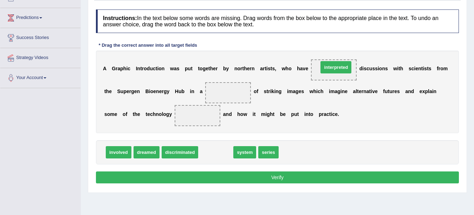
drag, startPoint x: 218, startPoint y: 153, endPoint x: 339, endPoint y: 68, distance: 147.2
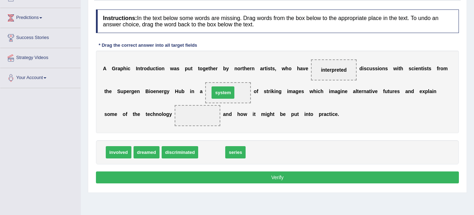
drag, startPoint x: 211, startPoint y: 151, endPoint x: 222, endPoint y: 92, distance: 60.8
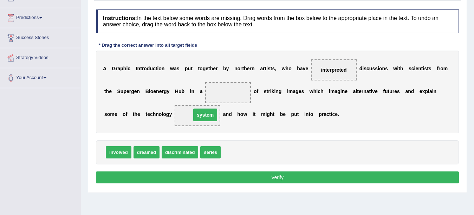
drag, startPoint x: 229, startPoint y: 91, endPoint x: 205, endPoint y: 114, distance: 33.3
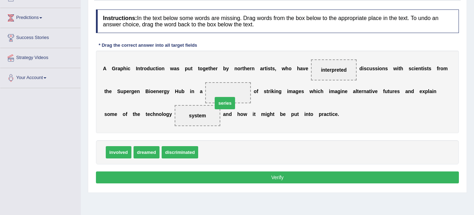
drag, startPoint x: 208, startPoint y: 156, endPoint x: 222, endPoint y: 106, distance: 51.1
drag, startPoint x: 201, startPoint y: 118, endPoint x: 234, endPoint y: 100, distance: 38.0
drag, startPoint x: 209, startPoint y: 150, endPoint x: 199, endPoint y: 121, distance: 31.1
click at [195, 175] on button "Verify" at bounding box center [277, 177] width 363 height 12
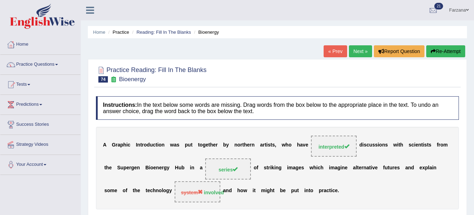
click at [352, 53] on link "Next »" at bounding box center [360, 51] width 23 height 12
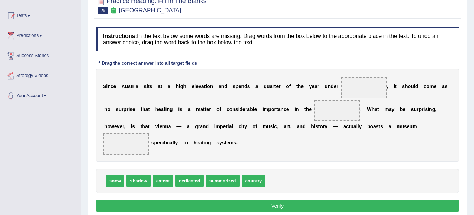
scroll to position [70, 0]
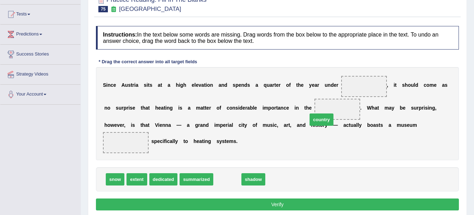
drag, startPoint x: 223, startPoint y: 181, endPoint x: 326, endPoint y: 117, distance: 121.5
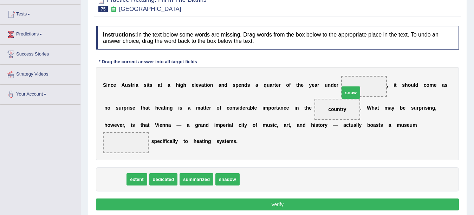
drag, startPoint x: 134, startPoint y: 172, endPoint x: 354, endPoint y: 91, distance: 234.8
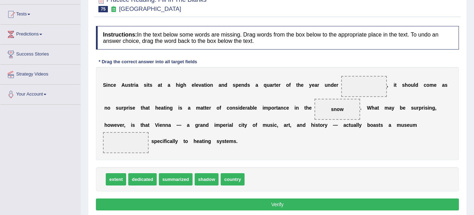
drag, startPoint x: 342, startPoint y: 105, endPoint x: 355, endPoint y: 86, distance: 22.7
click at [358, 84] on div "S i n c e A u s t r i a s i t s a t a h i g h e l e v a t i o n a n d s p e n d…" at bounding box center [277, 113] width 363 height 93
drag, startPoint x: 338, startPoint y: 107, endPoint x: 365, endPoint y: 80, distance: 38.0
drag, startPoint x: 242, startPoint y: 178, endPoint x: 350, endPoint y: 109, distance: 127.8
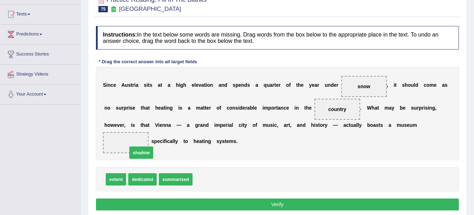
drag, startPoint x: 200, startPoint y: 180, endPoint x: 133, endPoint y: 153, distance: 72.0
click at [145, 201] on button "Verify" at bounding box center [277, 204] width 363 height 12
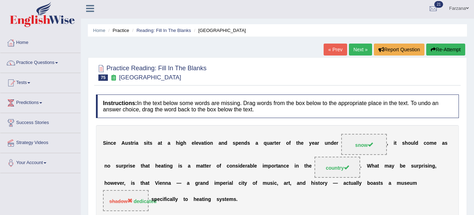
scroll to position [0, 0]
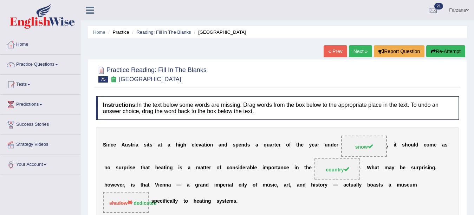
click at [349, 52] on link "Next »" at bounding box center [360, 51] width 23 height 12
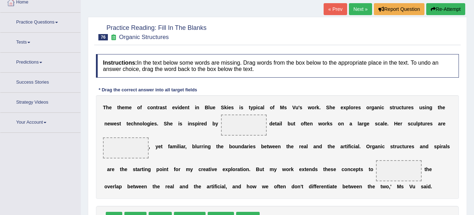
scroll to position [56, 0]
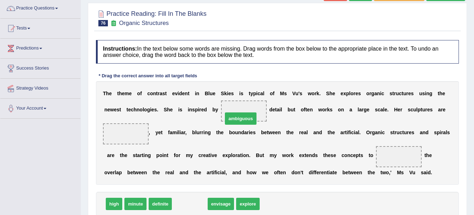
drag, startPoint x: 193, startPoint y: 205, endPoint x: 244, endPoint y: 120, distance: 99.4
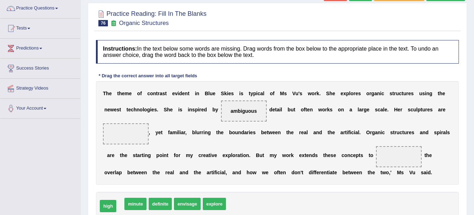
drag, startPoint x: 110, startPoint y: 201, endPoint x: 103, endPoint y: 205, distance: 8.2
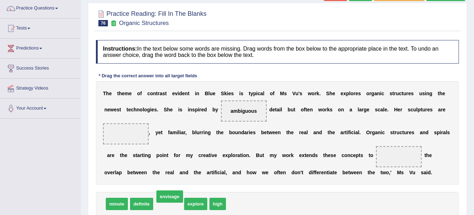
drag, startPoint x: 170, startPoint y: 205, endPoint x: 177, endPoint y: 210, distance: 9.4
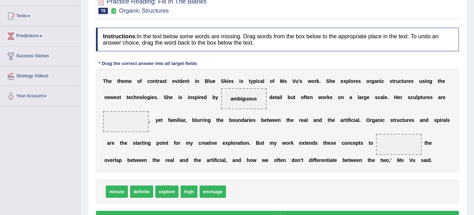
scroll to position [102, 0]
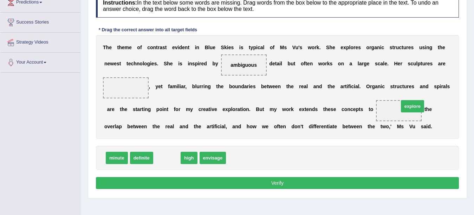
drag, startPoint x: 168, startPoint y: 159, endPoint x: 414, endPoint y: 107, distance: 250.9
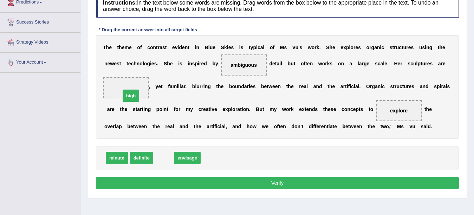
drag, startPoint x: 159, startPoint y: 150, endPoint x: 135, endPoint y: 91, distance: 63.3
click at [165, 188] on button "Verify" at bounding box center [277, 183] width 363 height 12
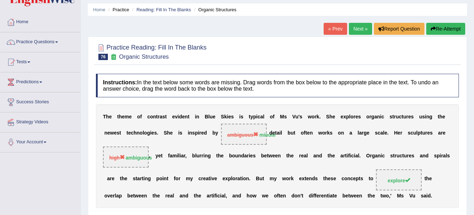
scroll to position [36, 0]
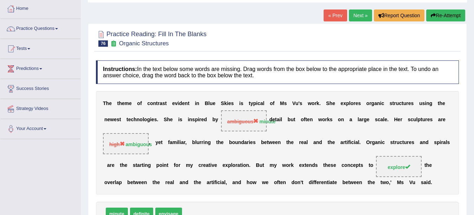
click at [470, 126] on div "Home Practice Reading: Fill In The Blanks Organic Structures « Prev Next » Repo…" at bounding box center [277, 139] width 393 height 351
drag, startPoint x: 470, startPoint y: 126, endPoint x: 479, endPoint y: 113, distance: 15.3
click at [473, 113] on html "Toggle navigation Home Practice Questions Speaking Practice Read Aloud Repeat S…" at bounding box center [237, 71] width 474 height 215
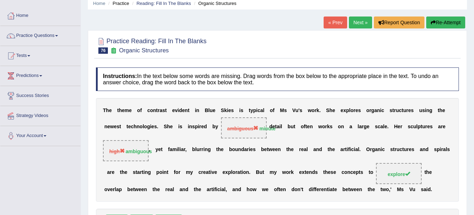
scroll to position [30, 0]
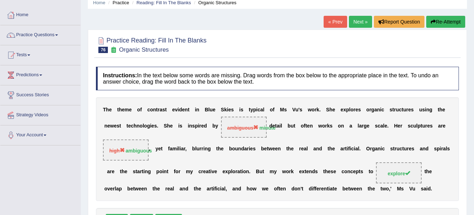
click at [354, 17] on link "Next »" at bounding box center [360, 22] width 23 height 12
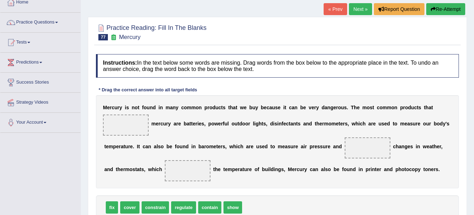
scroll to position [56, 0]
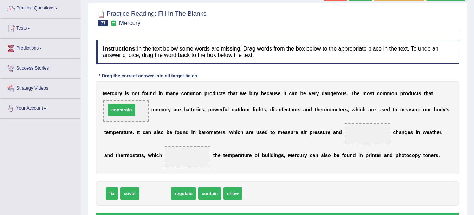
drag, startPoint x: 156, startPoint y: 190, endPoint x: 122, endPoint y: 106, distance: 90.7
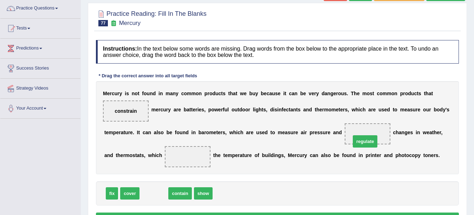
drag, startPoint x: 155, startPoint y: 194, endPoint x: 365, endPoint y: 142, distance: 217.1
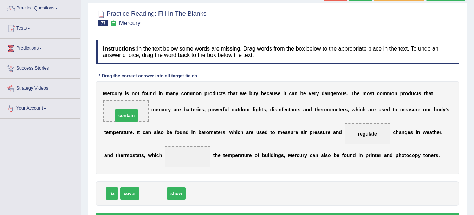
drag, startPoint x: 158, startPoint y: 189, endPoint x: 132, endPoint y: 114, distance: 79.4
drag, startPoint x: 150, startPoint y: 193, endPoint x: 188, endPoint y: 163, distance: 48.8
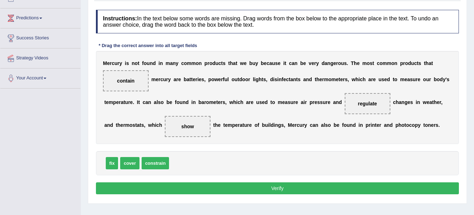
scroll to position [98, 0]
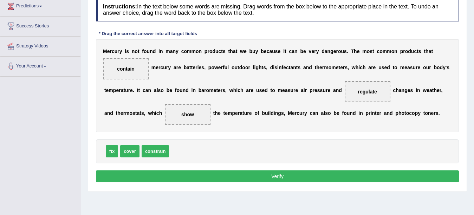
click at [290, 178] on button "Verify" at bounding box center [277, 176] width 363 height 12
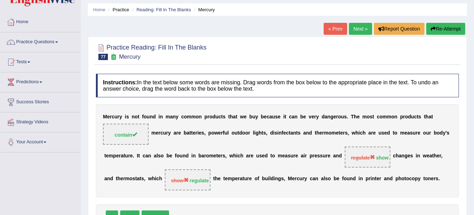
scroll to position [14, 0]
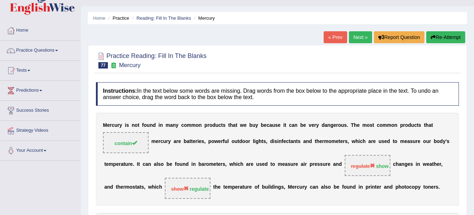
click at [351, 38] on link "Next »" at bounding box center [360, 37] width 23 height 12
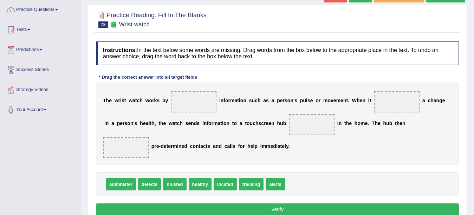
scroll to position [56, 0]
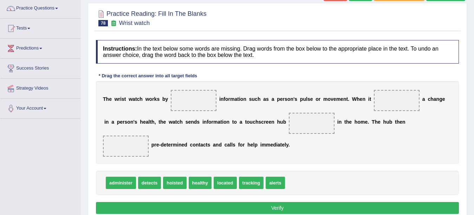
click at [204, 183] on span "healthy" at bounding box center [200, 183] width 23 height 12
click at [115, 184] on span "administer" at bounding box center [121, 183] width 30 height 12
drag, startPoint x: 273, startPoint y: 184, endPoint x: 399, endPoint y: 100, distance: 151.3
drag, startPoint x: 386, startPoint y: 101, endPoint x: 311, endPoint y: 133, distance: 81.6
click at [311, 133] on div "T h e w r i s t w a t c h w o r k s b y i n f o r m a t i o n s u c h a s a p e…" at bounding box center [277, 122] width 363 height 83
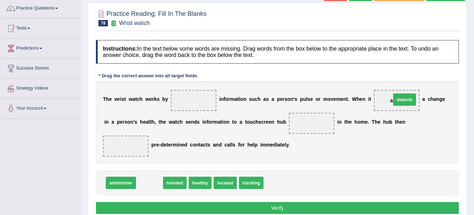
drag, startPoint x: 154, startPoint y: 184, endPoint x: 409, endPoint y: 101, distance: 268.2
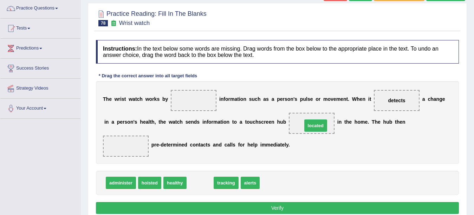
drag, startPoint x: 201, startPoint y: 185, endPoint x: 316, endPoint y: 128, distance: 129.0
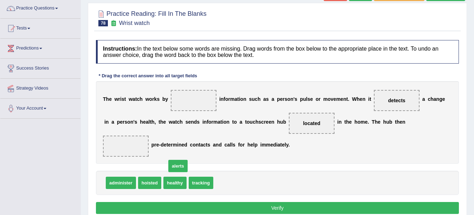
drag, startPoint x: 212, startPoint y: 179, endPoint x: 185, endPoint y: 168, distance: 29.7
drag, startPoint x: 159, startPoint y: 161, endPoint x: 217, endPoint y: 180, distance: 60.6
click at [217, 180] on div "Instructions: In the text below some words are missing. Drag words from the box…" at bounding box center [277, 128] width 366 height 183
drag, startPoint x: 198, startPoint y: 174, endPoint x: 138, endPoint y: 157, distance: 62.0
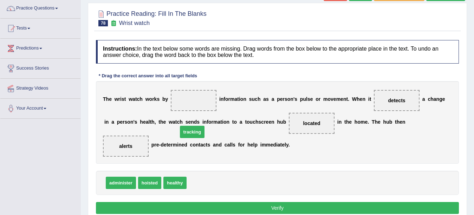
drag, startPoint x: 198, startPoint y: 181, endPoint x: 189, endPoint y: 130, distance: 51.7
click at [189, 130] on span "tracking" at bounding box center [192, 132] width 25 height 12
click at [190, 109] on span at bounding box center [194, 100] width 46 height 21
drag, startPoint x: 200, startPoint y: 153, endPoint x: 192, endPoint y: 104, distance: 49.8
click at [177, 205] on button "Verify" at bounding box center [277, 208] width 363 height 12
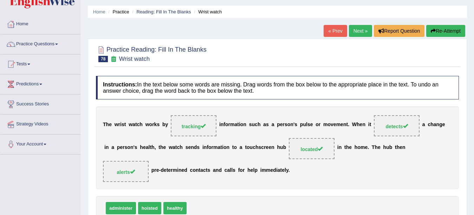
scroll to position [14, 0]
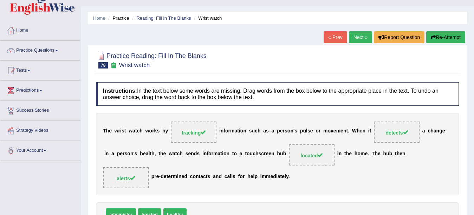
click at [362, 41] on link "Next »" at bounding box center [360, 37] width 23 height 12
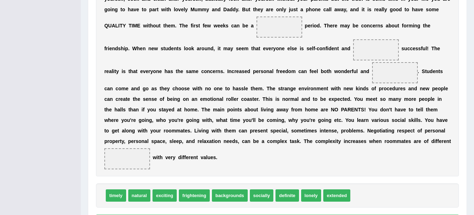
scroll to position [196, 0]
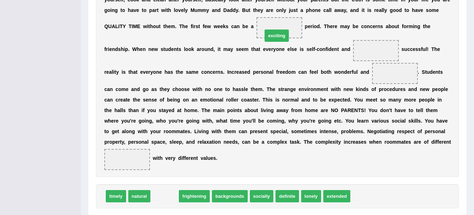
drag, startPoint x: 167, startPoint y: 191, endPoint x: 278, endPoint y: 31, distance: 194.3
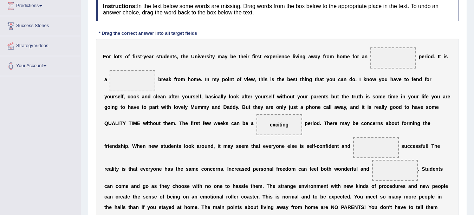
scroll to position [97, 0]
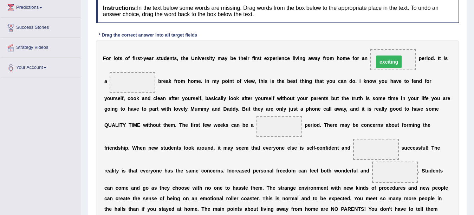
drag, startPoint x: 304, startPoint y: 105, endPoint x: 395, endPoint y: 63, distance: 101.0
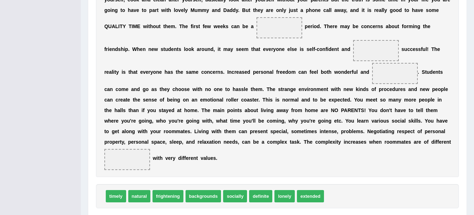
scroll to position [195, 0]
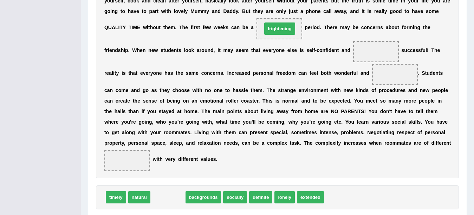
drag, startPoint x: 173, startPoint y: 197, endPoint x: 284, endPoint y: 28, distance: 202.2
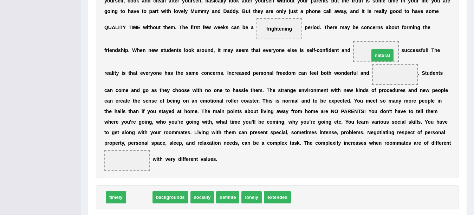
drag, startPoint x: 143, startPoint y: 197, endPoint x: 386, endPoint y: 55, distance: 281.4
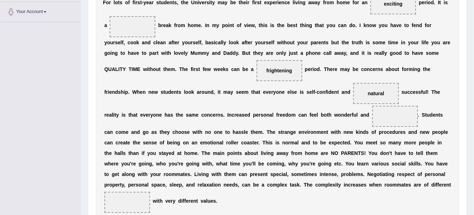
scroll to position [154, 0]
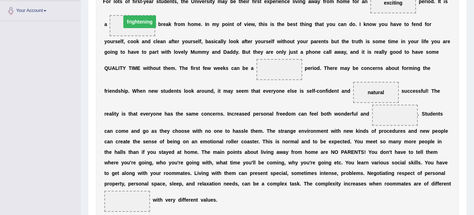
drag, startPoint x: 274, startPoint y: 71, endPoint x: 132, endPoint y: 27, distance: 148.5
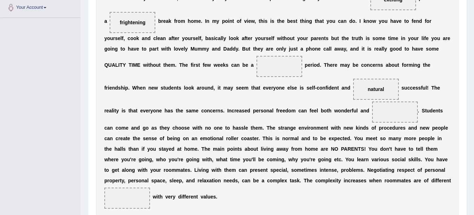
scroll to position [139, 0]
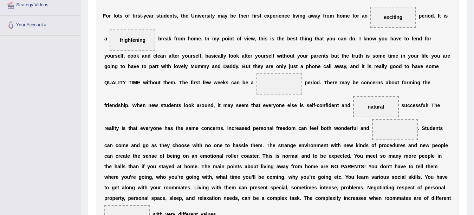
drag, startPoint x: 137, startPoint y: 37, endPoint x: 258, endPoint y: 71, distance: 125.5
click at [258, 71] on div "F o r l o t s o f f i r s t - y e a r s t u d e n t s , t h e U n i v e r s i t…" at bounding box center [277, 115] width 363 height 235
drag, startPoint x: 127, startPoint y: 39, endPoint x: 267, endPoint y: 85, distance: 146.9
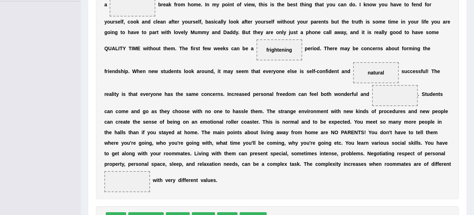
scroll to position [202, 0]
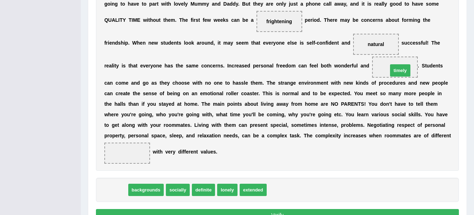
drag, startPoint x: 113, startPoint y: 192, endPoint x: 398, endPoint y: 72, distance: 308.2
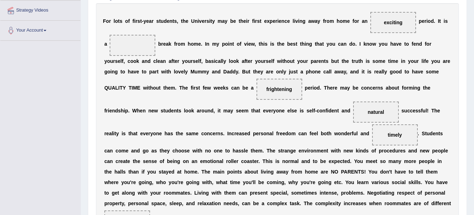
scroll to position [132, 0]
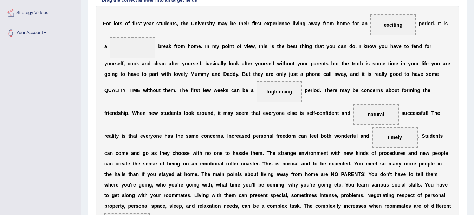
drag, startPoint x: 383, startPoint y: 136, endPoint x: 155, endPoint y: 55, distance: 241.6
click at [155, 55] on div "F o r l o t s o f f i r s t - y e a r s t u d e n t s , t h e U n i v e r s i t…" at bounding box center [277, 123] width 363 height 235
drag, startPoint x: 385, startPoint y: 134, endPoint x: 136, endPoint y: 48, distance: 264.3
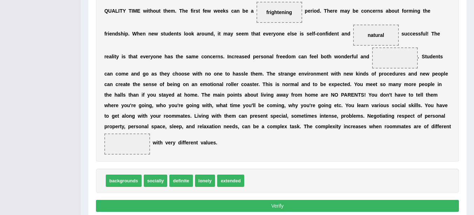
scroll to position [222, 0]
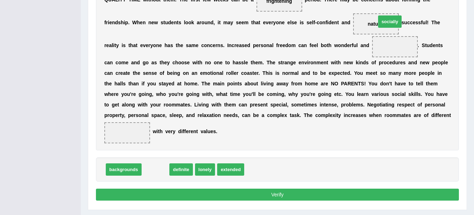
drag, startPoint x: 154, startPoint y: 168, endPoint x: 386, endPoint y: 21, distance: 274.7
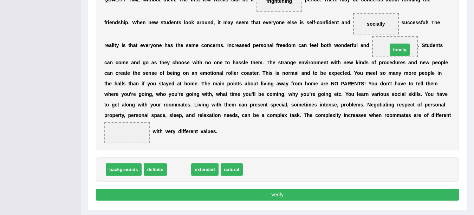
drag, startPoint x: 176, startPoint y: 171, endPoint x: 395, endPoint y: 52, distance: 249.9
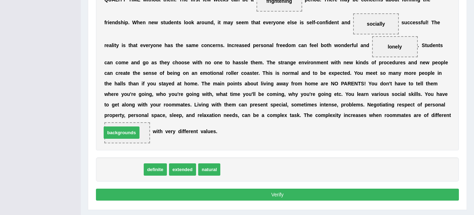
drag, startPoint x: 135, startPoint y: 150, endPoint x: 133, endPoint y: 130, distance: 20.5
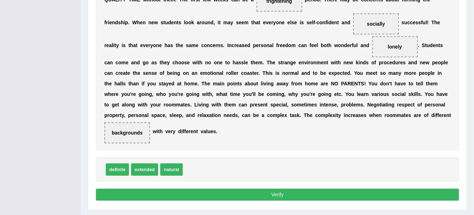
click at [140, 191] on button "Verify" at bounding box center [277, 195] width 363 height 12
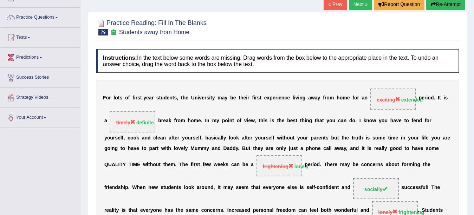
scroll to position [46, 0]
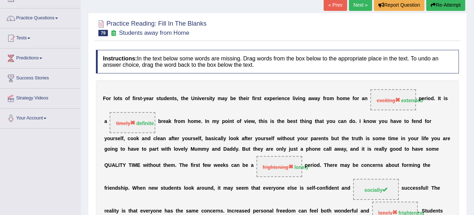
click at [360, 6] on link "Next »" at bounding box center [360, 5] width 23 height 12
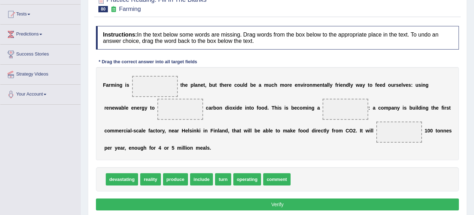
click at [165, 190] on div "devastating reality produce include turn operating comment" at bounding box center [277, 179] width 363 height 24
drag, startPoint x: 247, startPoint y: 178, endPoint x: 162, endPoint y: 89, distance: 123.2
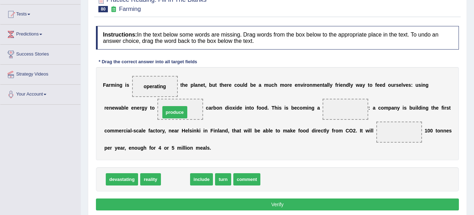
drag, startPoint x: 178, startPoint y: 178, endPoint x: 177, endPoint y: 112, distance: 66.7
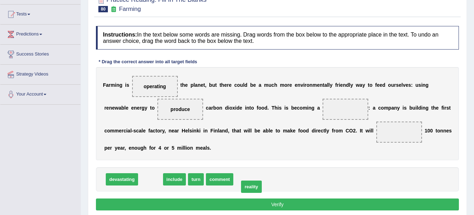
drag, startPoint x: 148, startPoint y: 182, endPoint x: 248, endPoint y: 190, distance: 101.1
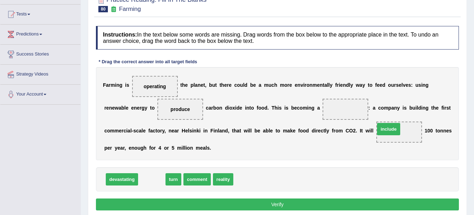
drag, startPoint x: 156, startPoint y: 181, endPoint x: 397, endPoint y: 132, distance: 245.8
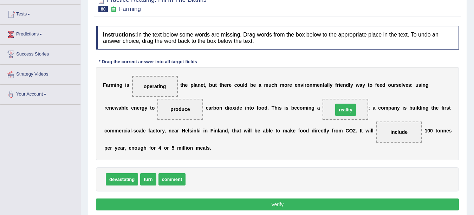
drag, startPoint x: 201, startPoint y: 176, endPoint x: 348, endPoint y: 106, distance: 162.8
click at [259, 203] on button "Verify" at bounding box center [277, 204] width 363 height 12
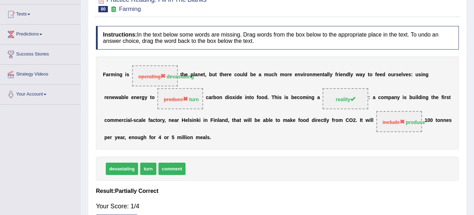
click at [259, 203] on div "Your Score: 1/4" at bounding box center [277, 206] width 363 height 17
drag, startPoint x: 237, startPoint y: 125, endPoint x: 283, endPoint y: 123, distance: 46.1
click at [283, 123] on div "F a r m i n g i s operating devastating t h e p l a n e t , b u t t h e r e c o…" at bounding box center [277, 103] width 363 height 93
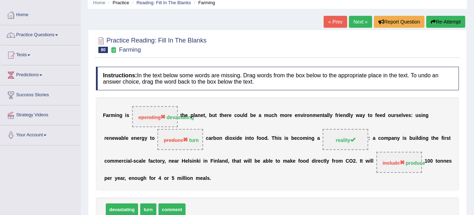
scroll to position [29, 0]
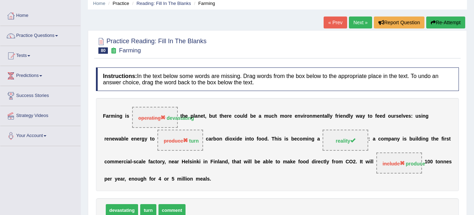
click at [362, 25] on link "Next »" at bounding box center [360, 23] width 23 height 12
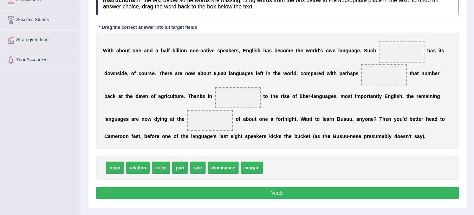
scroll to position [120, 0]
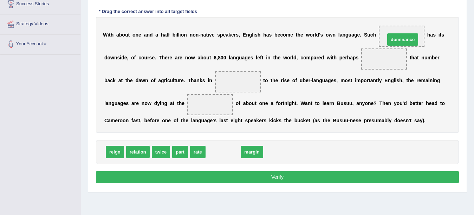
drag, startPoint x: 230, startPoint y: 151, endPoint x: 410, endPoint y: 38, distance: 211.8
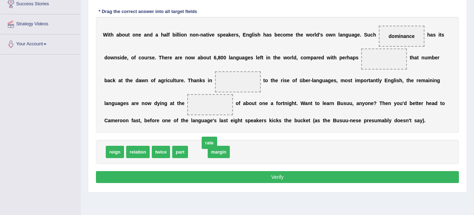
drag, startPoint x: 196, startPoint y: 153, endPoint x: 212, endPoint y: 140, distance: 20.8
drag, startPoint x: 212, startPoint y: 140, endPoint x: 297, endPoint y: 64, distance: 113.9
click at [297, 64] on div "Instructions: In the text below some words are missing. Drag words from the box…" at bounding box center [277, 80] width 366 height 216
drag, startPoint x: 219, startPoint y: 152, endPoint x: 385, endPoint y: 61, distance: 189.7
click at [180, 152] on span "part" at bounding box center [180, 152] width 16 height 12
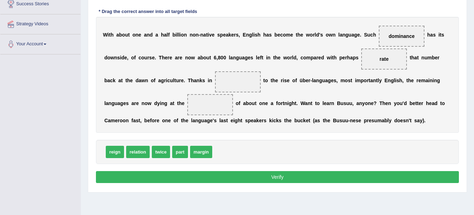
click at [180, 152] on span "part" at bounding box center [180, 152] width 16 height 12
drag, startPoint x: 204, startPoint y: 152, endPoint x: 213, endPoint y: 107, distance: 45.6
drag, startPoint x: 142, startPoint y: 152, endPoint x: 150, endPoint y: 158, distance: 10.0
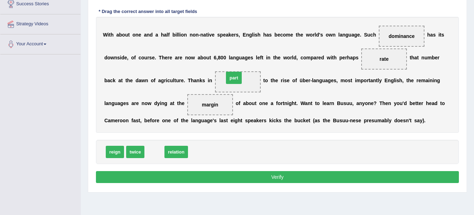
drag, startPoint x: 148, startPoint y: 153, endPoint x: 224, endPoint y: 81, distance: 104.1
click at [205, 181] on button "Verify" at bounding box center [277, 177] width 363 height 12
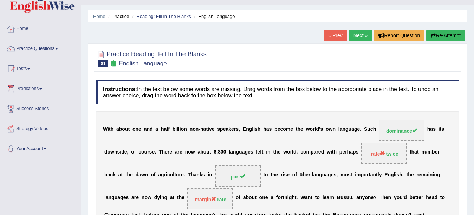
scroll to position [0, 0]
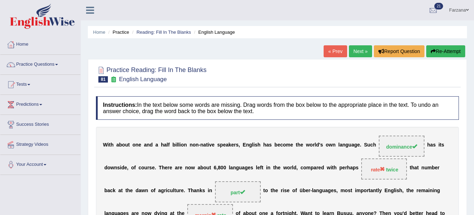
click at [367, 53] on link "Next »" at bounding box center [360, 51] width 23 height 12
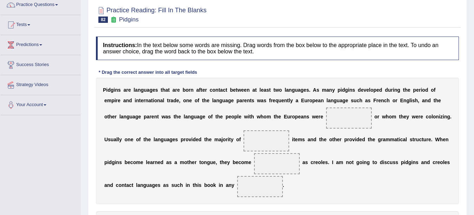
scroll to position [108, 0]
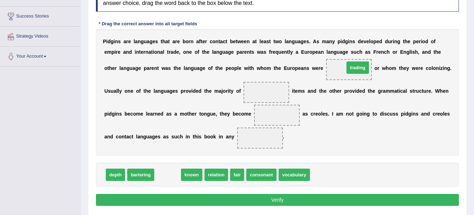
drag, startPoint x: 168, startPoint y: 175, endPoint x: 357, endPoint y: 68, distance: 216.7
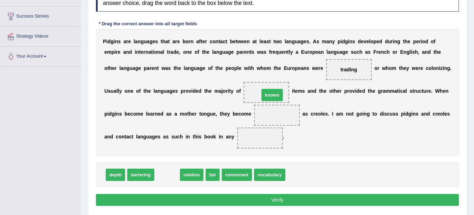
drag, startPoint x: 163, startPoint y: 177, endPoint x: 268, endPoint y: 97, distance: 131.9
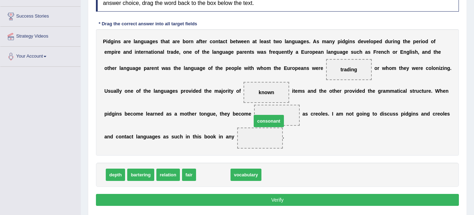
drag, startPoint x: 216, startPoint y: 176, endPoint x: 271, endPoint y: 122, distance: 77.2
click at [271, 122] on span at bounding box center [277, 115] width 46 height 21
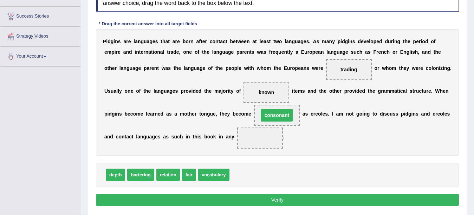
drag, startPoint x: 271, startPoint y: 122, endPoint x: 267, endPoint y: 124, distance: 4.1
click at [270, 123] on span "consonant" at bounding box center [277, 115] width 46 height 21
drag, startPoint x: 285, startPoint y: 115, endPoint x: 287, endPoint y: 159, distance: 44.3
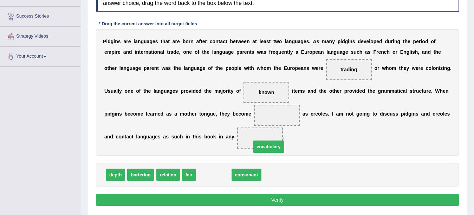
drag, startPoint x: 212, startPoint y: 174, endPoint x: 267, endPoint y: 146, distance: 61.6
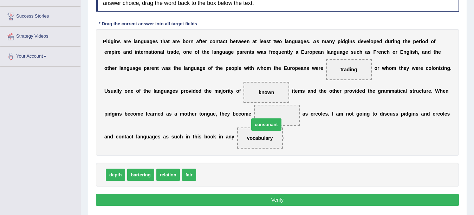
drag, startPoint x: 217, startPoint y: 171, endPoint x: 268, endPoint y: 122, distance: 70.8
drag, startPoint x: 267, startPoint y: 134, endPoint x: 279, endPoint y: 117, distance: 21.4
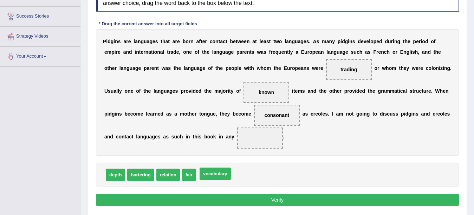
drag, startPoint x: 209, startPoint y: 172, endPoint x: 258, endPoint y: 150, distance: 53.5
click at [215, 204] on button "Verify" at bounding box center [277, 200] width 363 height 12
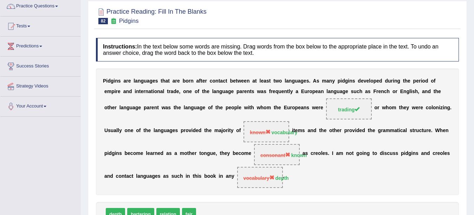
scroll to position [38, 0]
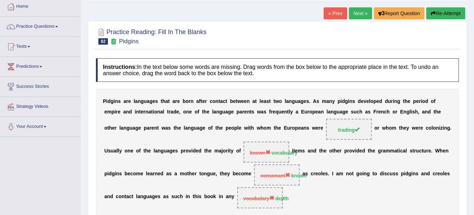
click at [358, 17] on link "Next »" at bounding box center [360, 13] width 23 height 12
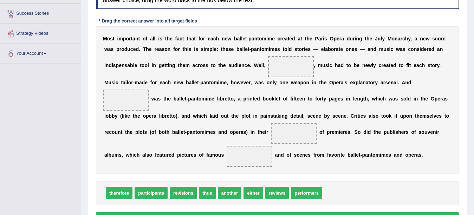
scroll to position [112, 0]
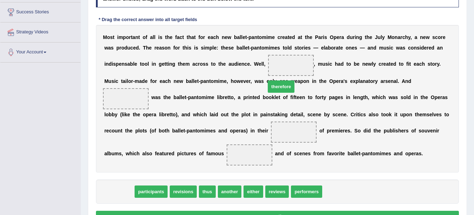
drag, startPoint x: 115, startPoint y: 193, endPoint x: 281, endPoint y: 74, distance: 204.1
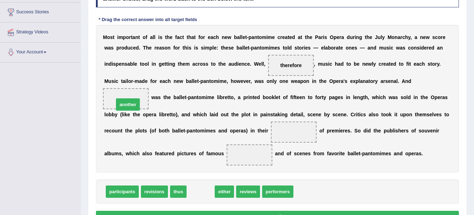
drag, startPoint x: 194, startPoint y: 193, endPoint x: 121, endPoint y: 106, distance: 113.5
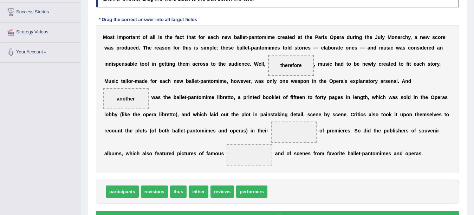
click at [152, 198] on div "participants revisions thus either reviews performers" at bounding box center [277, 191] width 363 height 24
click at [257, 192] on span "performers" at bounding box center [251, 191] width 31 height 12
click at [256, 192] on span "performers" at bounding box center [251, 191] width 31 height 12
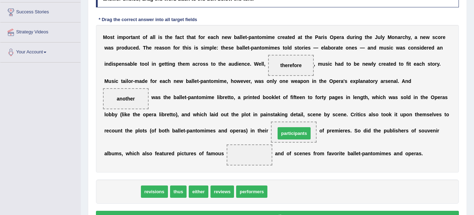
drag, startPoint x: 133, startPoint y: 194, endPoint x: 305, endPoint y: 135, distance: 181.9
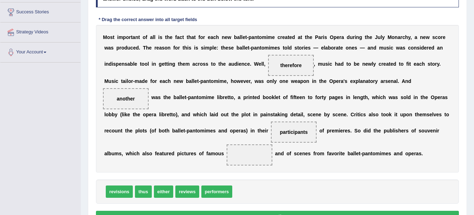
drag, startPoint x: 229, startPoint y: 180, endPoint x: 227, endPoint y: 183, distance: 3.7
click at [227, 183] on div "revisions thus either reviews performers" at bounding box center [277, 191] width 363 height 24
drag, startPoint x: 224, startPoint y: 189, endPoint x: 238, endPoint y: 164, distance: 28.6
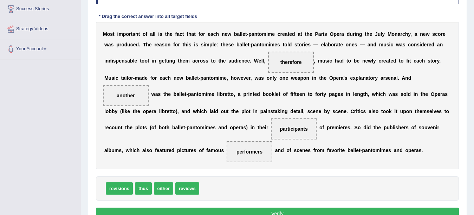
scroll to position [153, 0]
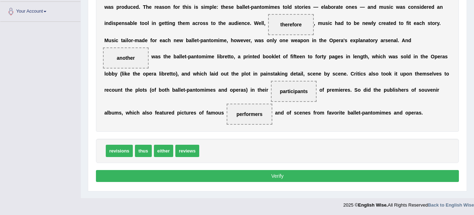
click at [195, 177] on button "Verify" at bounding box center [277, 176] width 363 height 12
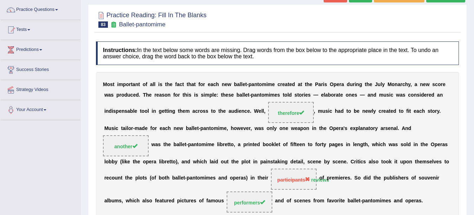
scroll to position [9, 0]
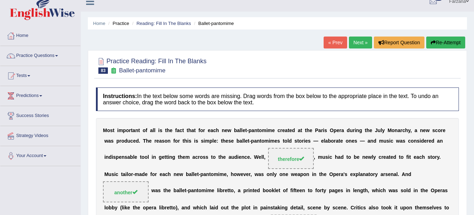
click at [361, 44] on link "Next »" at bounding box center [360, 43] width 23 height 12
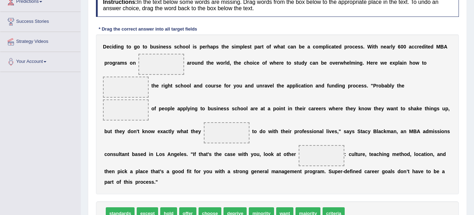
scroll to position [112, 0]
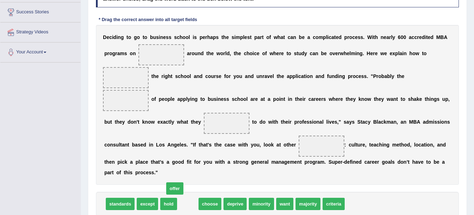
drag, startPoint x: 188, startPoint y: 205, endPoint x: 175, endPoint y: 190, distance: 20.2
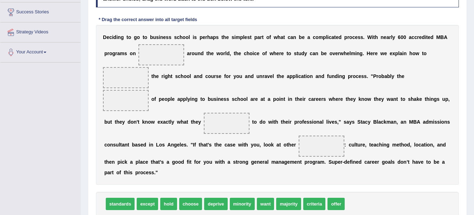
drag, startPoint x: 175, startPoint y: 190, endPoint x: 179, endPoint y: 196, distance: 6.9
click at [177, 195] on div "Instructions: In the text below some words are missing. Drag words from the box…" at bounding box center [277, 110] width 366 height 260
drag, startPoint x: 194, startPoint y: 201, endPoint x: 137, endPoint y: 75, distance: 138.2
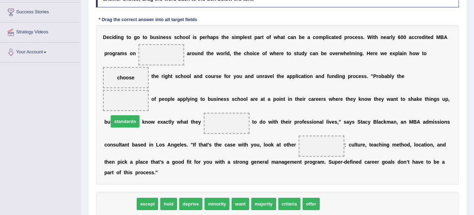
drag, startPoint x: 129, startPoint y: 204, endPoint x: 143, endPoint y: 112, distance: 93.2
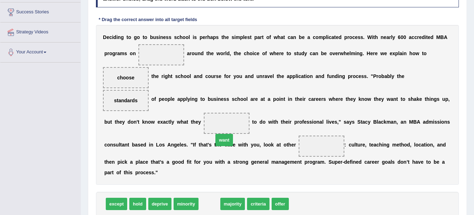
drag, startPoint x: 207, startPoint y: 203, endPoint x: 223, endPoint y: 132, distance: 73.0
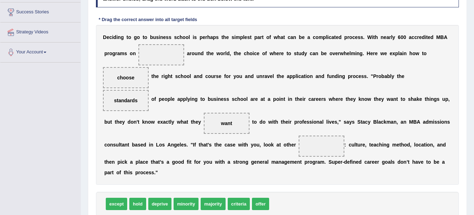
scroll to position [122, 0]
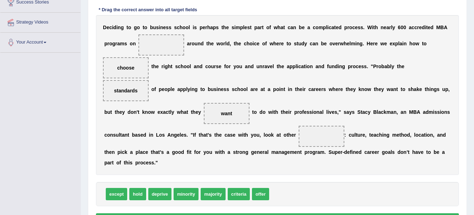
drag, startPoint x: 119, startPoint y: 95, endPoint x: 248, endPoint y: 132, distance: 133.5
click at [214, 132] on div "D e c i d i n g t o g o t o b u s i n e s s s c h o o l i s p e r h a p s t h e…" at bounding box center [277, 95] width 363 height 160
drag, startPoint x: 129, startPoint y: 92, endPoint x: 327, endPoint y: 145, distance: 205.4
drag, startPoint x: 230, startPoint y: 195, endPoint x: 113, endPoint y: 93, distance: 155.6
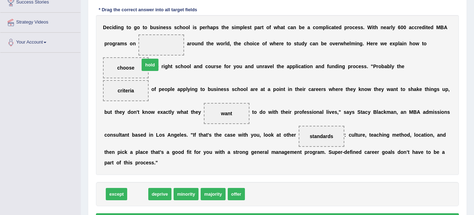
drag, startPoint x: 138, startPoint y: 194, endPoint x: 156, endPoint y: 59, distance: 135.7
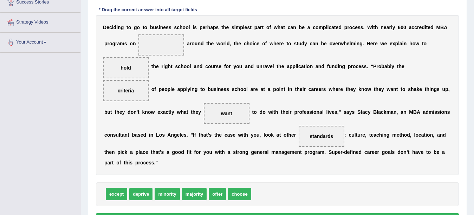
click at [156, 59] on div "D e c i d i n g t o g o t o b u s i n e s s s c h o o l i s p e r h a p s t h e…" at bounding box center [277, 95] width 363 height 160
drag, startPoint x: 126, startPoint y: 67, endPoint x: 156, endPoint y: 47, distance: 36.0
drag, startPoint x: 237, startPoint y: 193, endPoint x: 127, endPoint y: 78, distance: 159.2
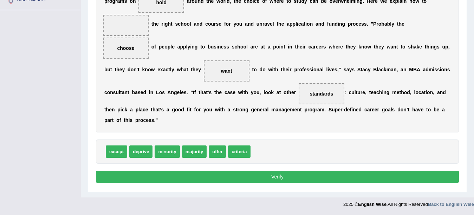
click at [372, 174] on button "Verify" at bounding box center [277, 177] width 363 height 12
drag, startPoint x: 120, startPoint y: 46, endPoint x: 119, endPoint y: 26, distance: 20.0
drag, startPoint x: 235, startPoint y: 150, endPoint x: 129, endPoint y: 54, distance: 143.0
click at [152, 89] on span "criteria" at bounding box center [162, 95] width 22 height 12
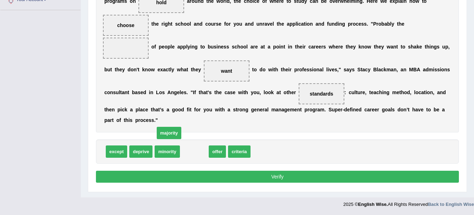
drag, startPoint x: 188, startPoint y: 151, endPoint x: 163, endPoint y: 133, distance: 31.4
click at [163, 133] on span "majority" at bounding box center [169, 133] width 25 height 12
drag, startPoint x: 196, startPoint y: 155, endPoint x: 119, endPoint y: 52, distance: 128.3
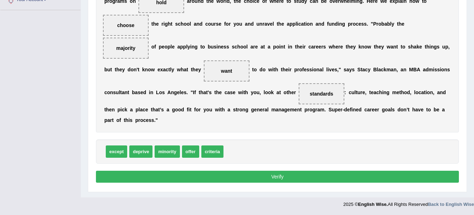
drag, startPoint x: 136, startPoint y: 47, endPoint x: 289, endPoint y: 147, distance: 182.3
click at [289, 147] on div "Instructions: In the text below some words are missing. Drag words from the box…" at bounding box center [277, 58] width 366 height 260
drag, startPoint x: 124, startPoint y: 49, endPoint x: 129, endPoint y: 53, distance: 6.5
click at [183, 173] on button "Verify" at bounding box center [277, 177] width 363 height 12
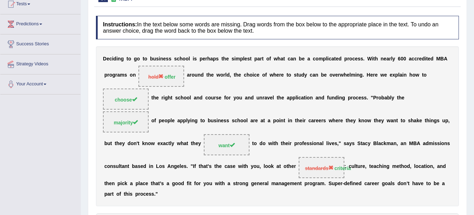
scroll to position [106, 0]
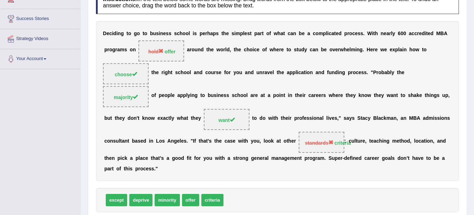
click at [434, 75] on div "D e c i d i n g t o g o t o b u s i n e s s s c h o o l i s p e r h a p s t h e…" at bounding box center [277, 101] width 363 height 160
click at [433, 75] on div "D e c i d i n g t o g o t o b u s i n e s s s c h o o l i s p e r h a p s t h e…" at bounding box center [277, 101] width 363 height 160
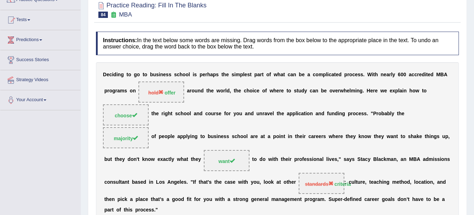
scroll to position [0, 0]
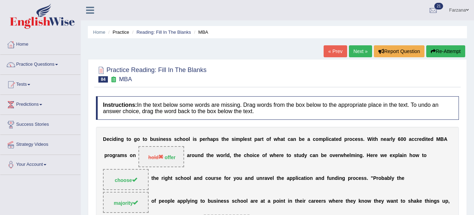
click at [359, 51] on link "Next »" at bounding box center [360, 51] width 23 height 12
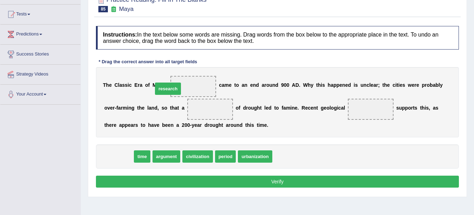
drag, startPoint x: 127, startPoint y: 156, endPoint x: 190, endPoint y: 87, distance: 93.0
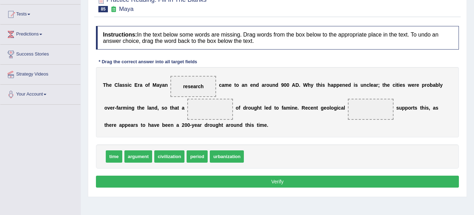
drag, startPoint x: 205, startPoint y: 91, endPoint x: 274, endPoint y: 146, distance: 88.7
click at [274, 146] on div "Instructions: In the text below some words are missing. Drag words from the box…" at bounding box center [277, 107] width 366 height 171
drag, startPoint x: 164, startPoint y: 155, endPoint x: 175, endPoint y: 73, distance: 82.6
drag, startPoint x: 242, startPoint y: 99, endPoint x: 216, endPoint y: 105, distance: 27.4
click at [220, 104] on div "T h e C l a s s i c E r a o f M [PERSON_NAME] civilization c a m e t o a n e n …" at bounding box center [277, 102] width 363 height 70
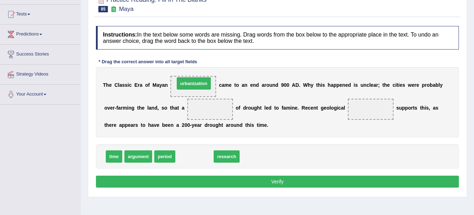
drag, startPoint x: 196, startPoint y: 154, endPoint x: 195, endPoint y: 81, distance: 73.1
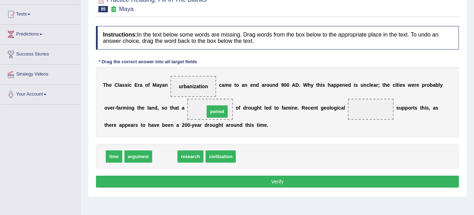
drag, startPoint x: 161, startPoint y: 157, endPoint x: 213, endPoint y: 112, distance: 69.0
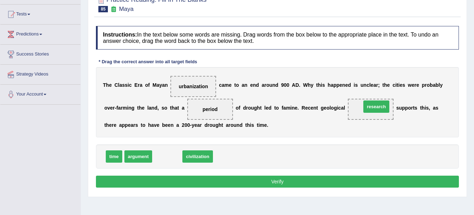
drag, startPoint x: 168, startPoint y: 157, endPoint x: 383, endPoint y: 111, distance: 219.8
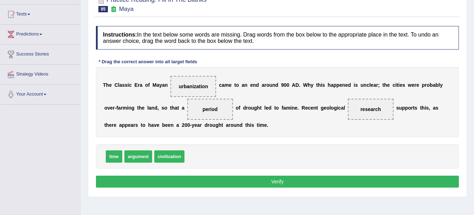
click at [254, 179] on button "Verify" at bounding box center [277, 182] width 363 height 12
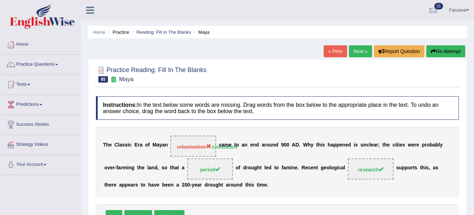
click at [450, 9] on link "Farzana" at bounding box center [459, 9] width 30 height 18
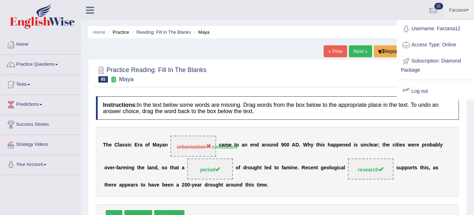
click at [420, 91] on link "Log out" at bounding box center [435, 91] width 76 height 16
